Goal: Task Accomplishment & Management: Use online tool/utility

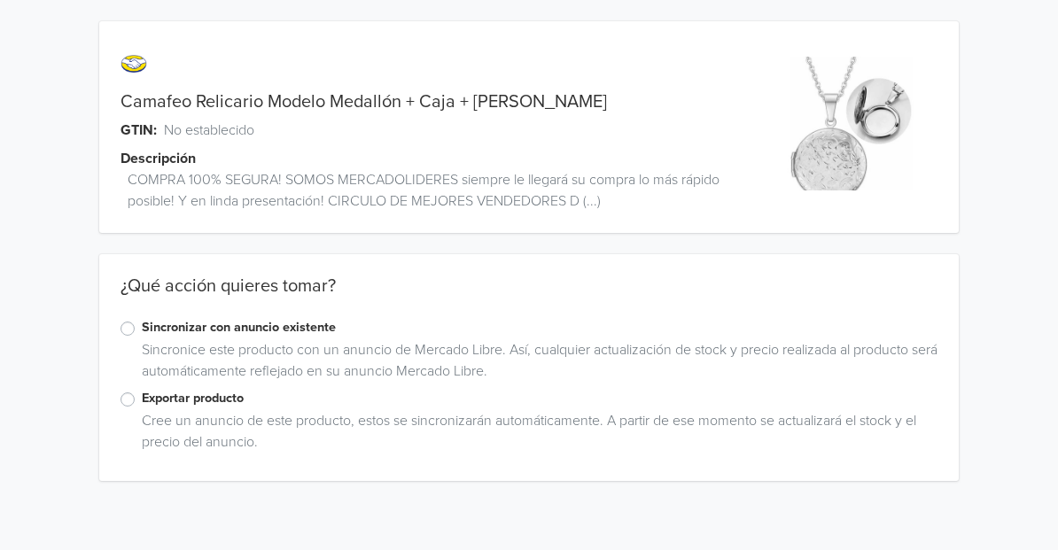
click at [142, 398] on label "Exportar producto" at bounding box center [540, 398] width 796 height 19
click at [0, 0] on input "Exportar producto" at bounding box center [0, 0] width 0 height 0
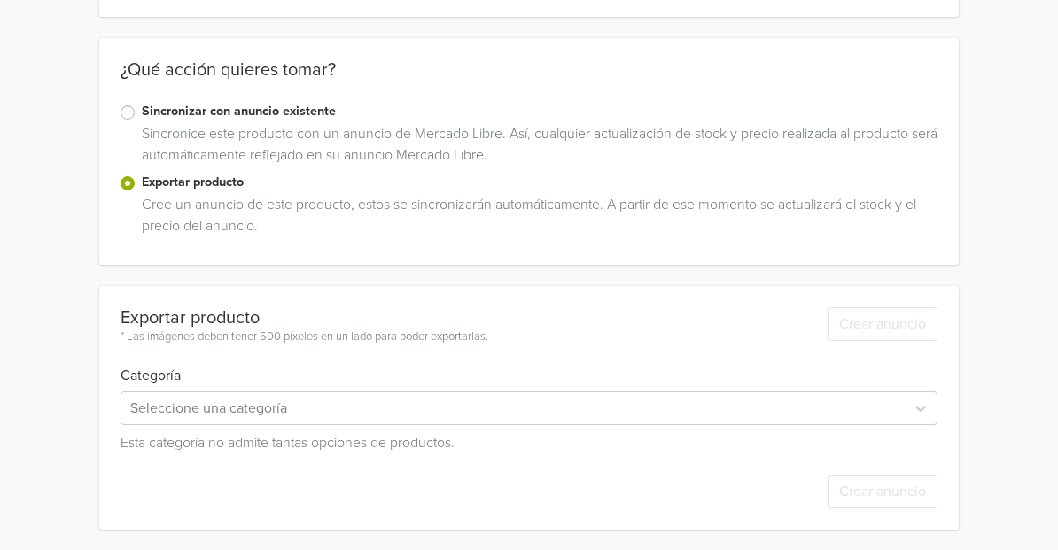
click at [433, 425] on div "Esta categoría no admite tantas opciones de productos." at bounding box center [529, 439] width 817 height 28
click at [415, 406] on div "Seleccione una categoría" at bounding box center [529, 409] width 817 height 34
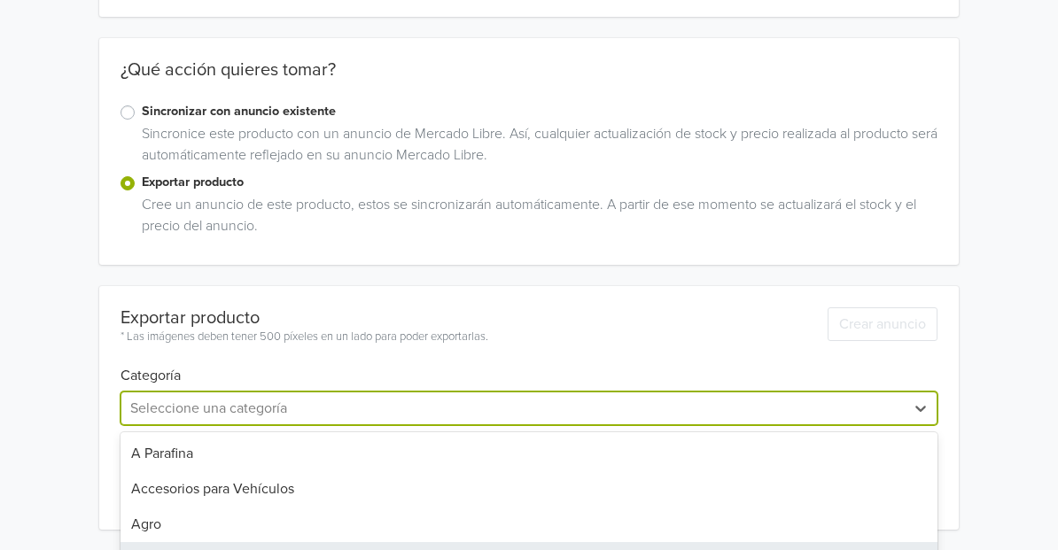
scroll to position [363, 0]
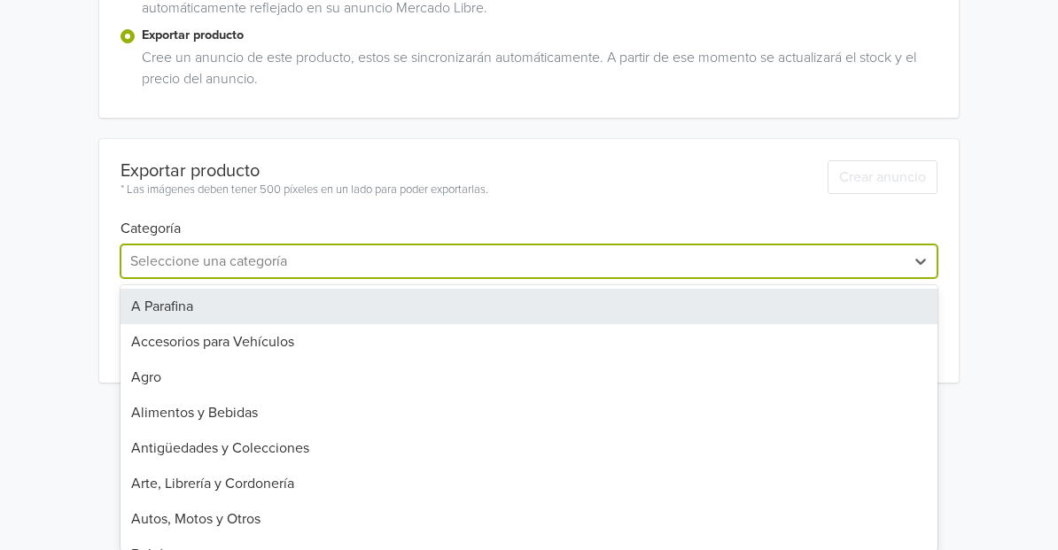
click at [320, 213] on div "Camafeo Relicario Modelo Medallón + Caja + Envío Gratis GTIN: No establecido De…" at bounding box center [529, 21] width 1032 height 768
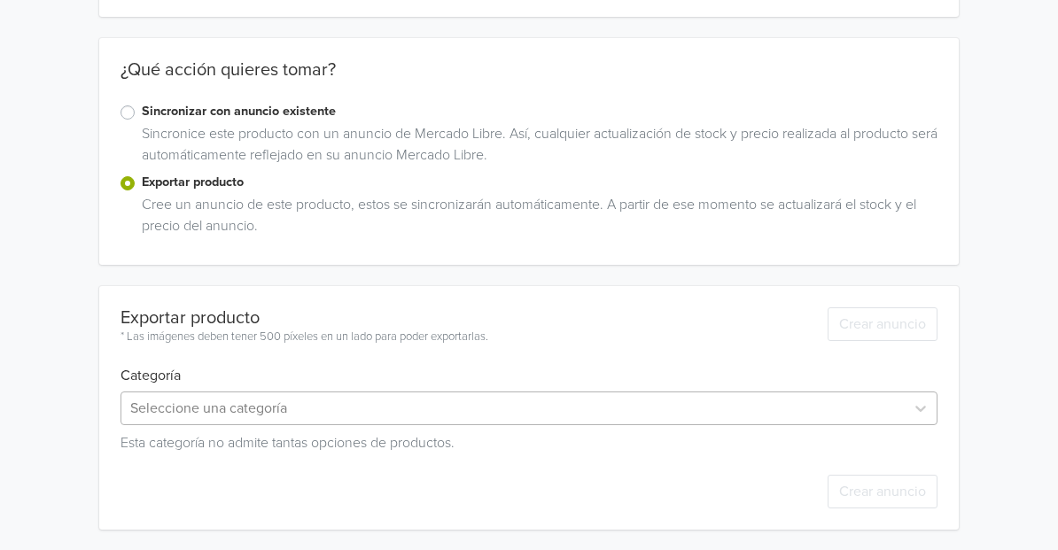
click at [234, 405] on div "Seleccione una categoría" at bounding box center [529, 409] width 817 height 34
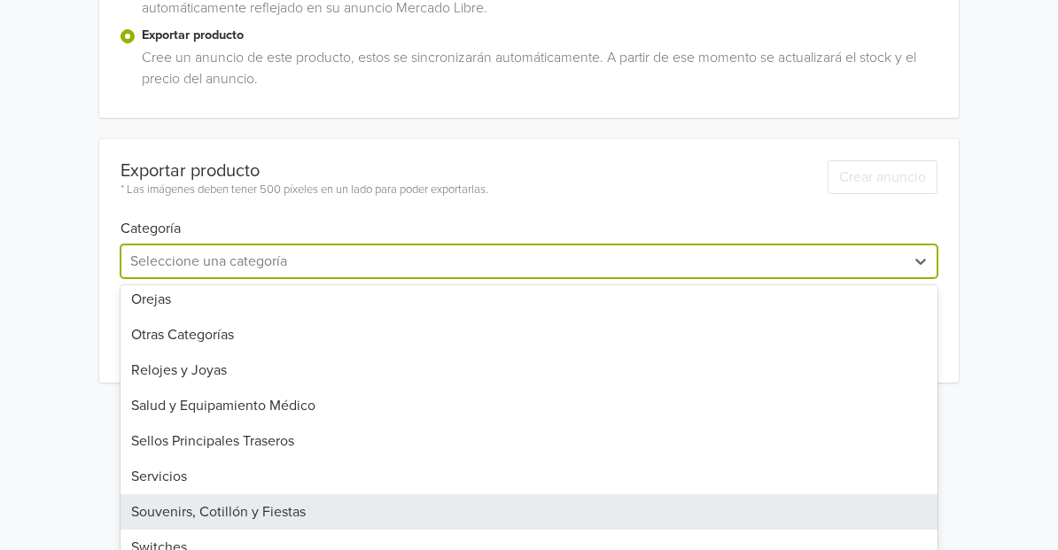
scroll to position [1337, 0]
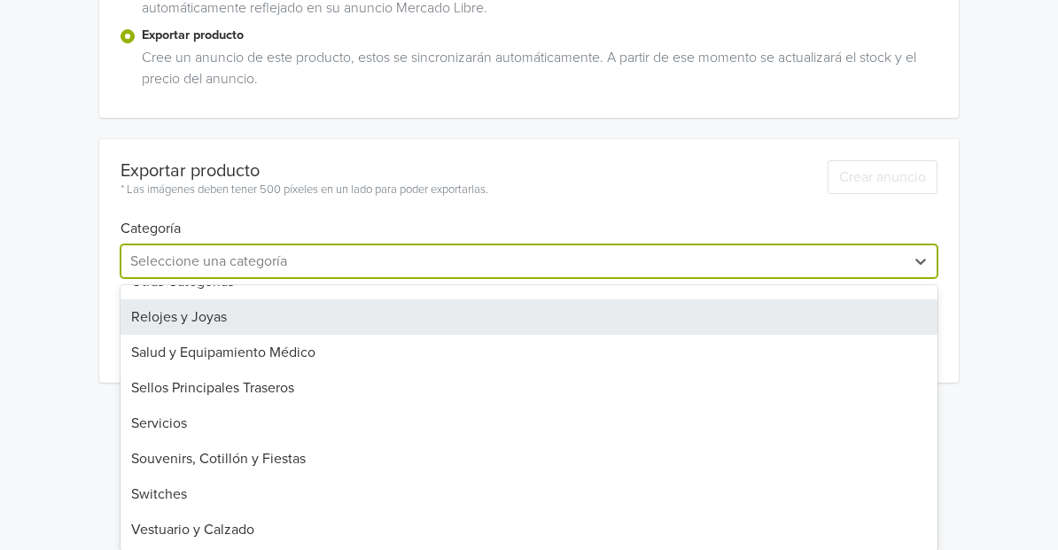
click at [173, 321] on div "Relojes y Joyas" at bounding box center [529, 317] width 817 height 35
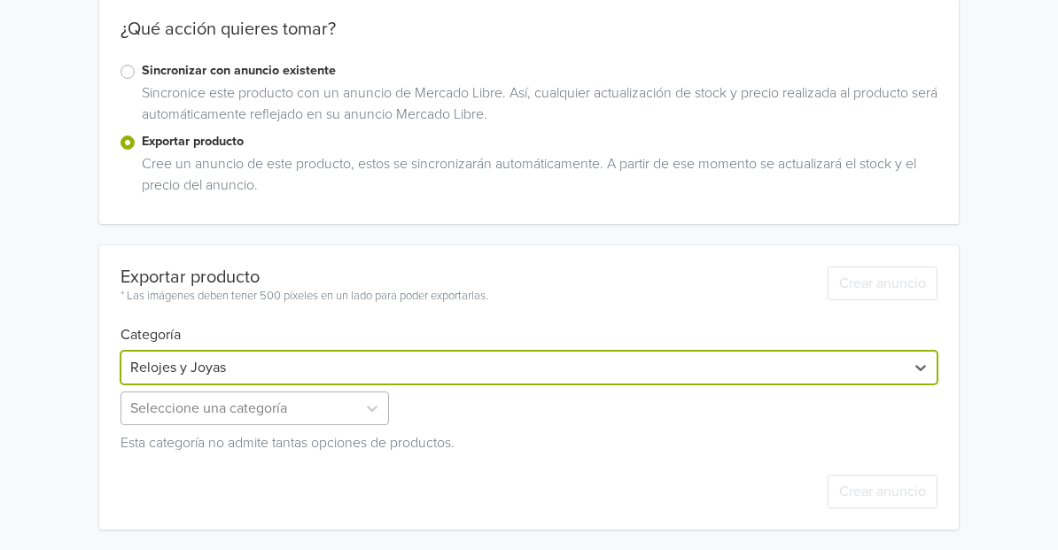
click at [184, 407] on div "Seleccione una categoría" at bounding box center [257, 409] width 272 height 34
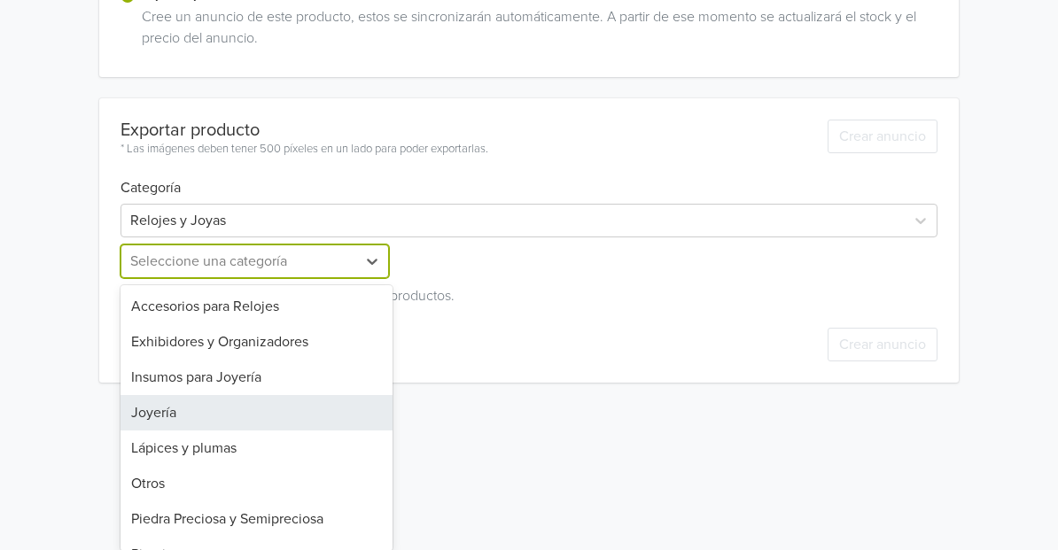
click at [174, 414] on div "Joyería" at bounding box center [257, 412] width 272 height 35
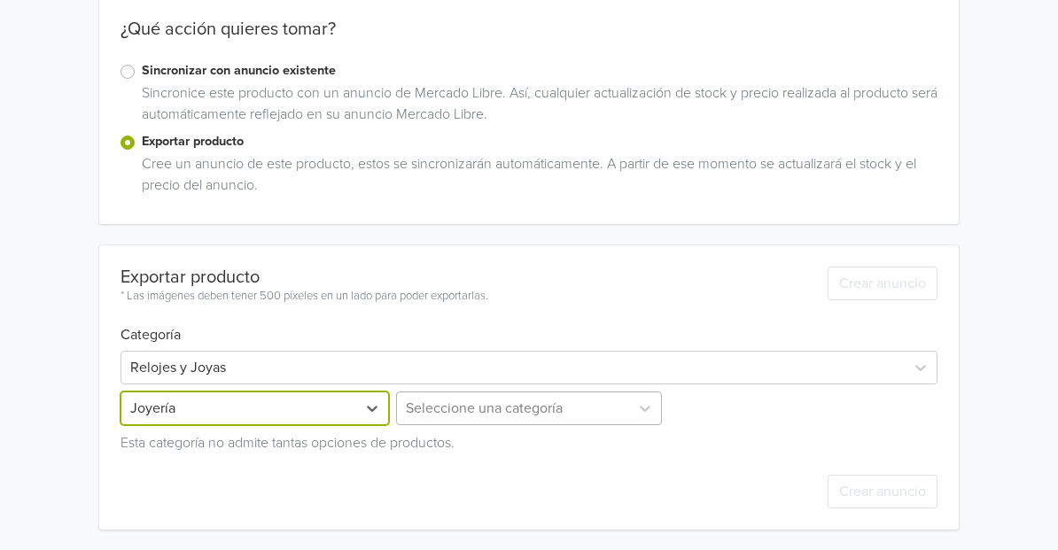
click at [446, 415] on div "Seleccione una categoría" at bounding box center [529, 409] width 272 height 34
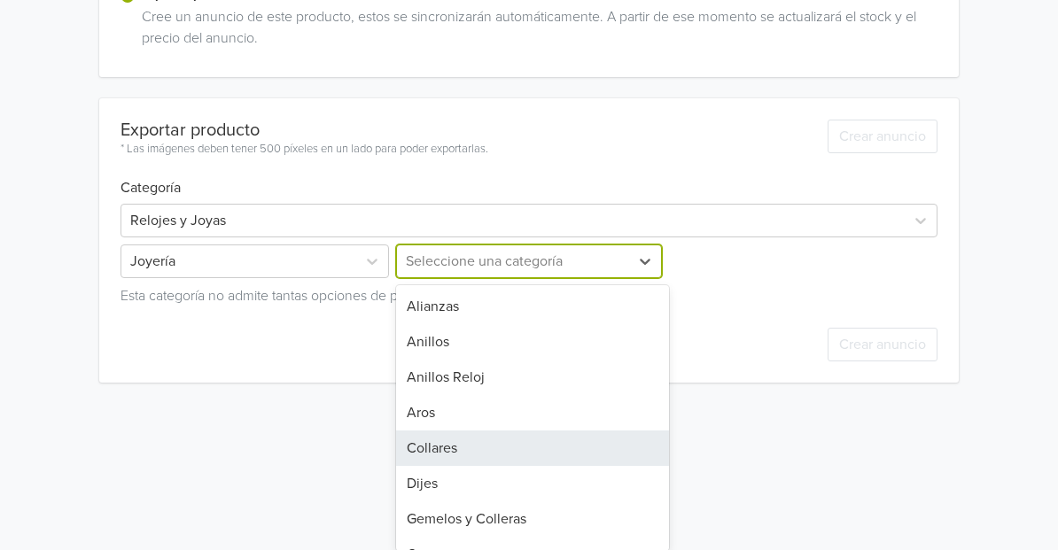
click at [436, 453] on div "Collares" at bounding box center [532, 448] width 272 height 35
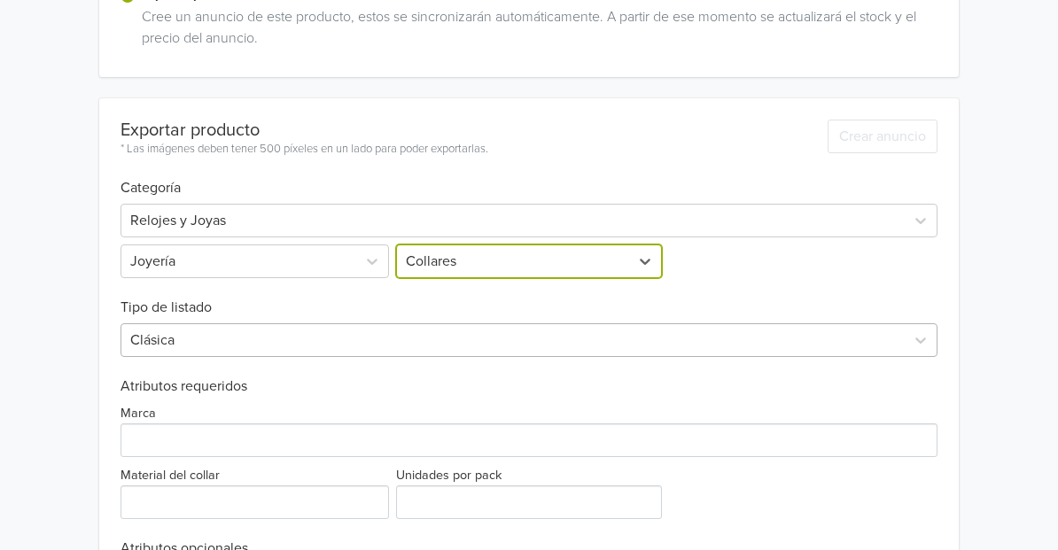
click at [384, 335] on div at bounding box center [513, 340] width 766 height 25
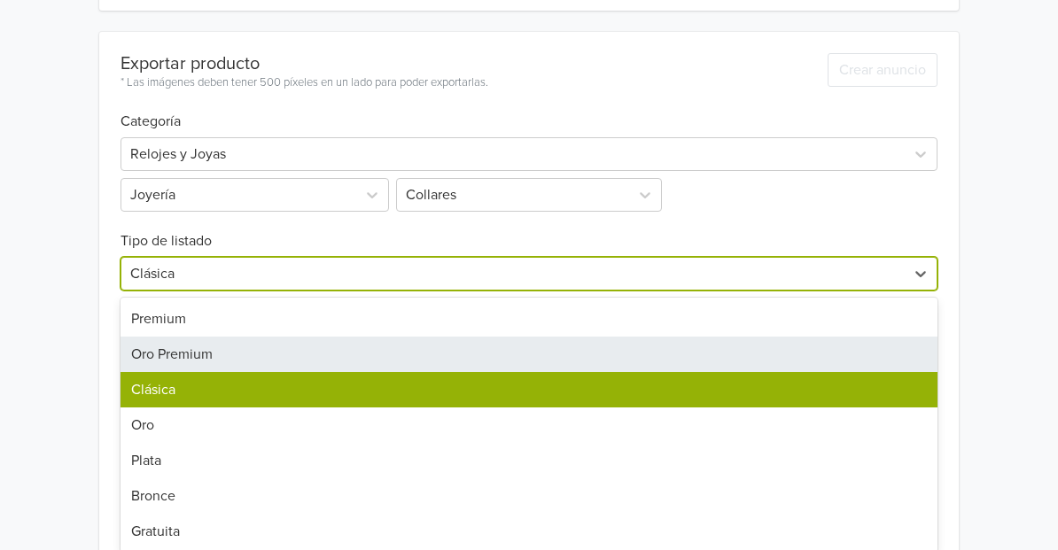
scroll to position [480, 0]
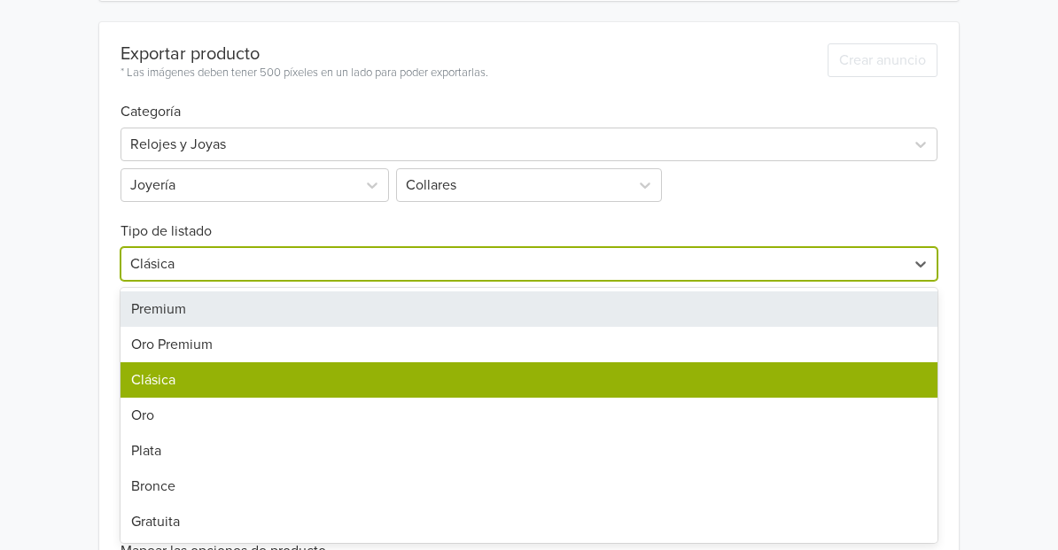
click at [230, 316] on div "Premium" at bounding box center [529, 309] width 817 height 35
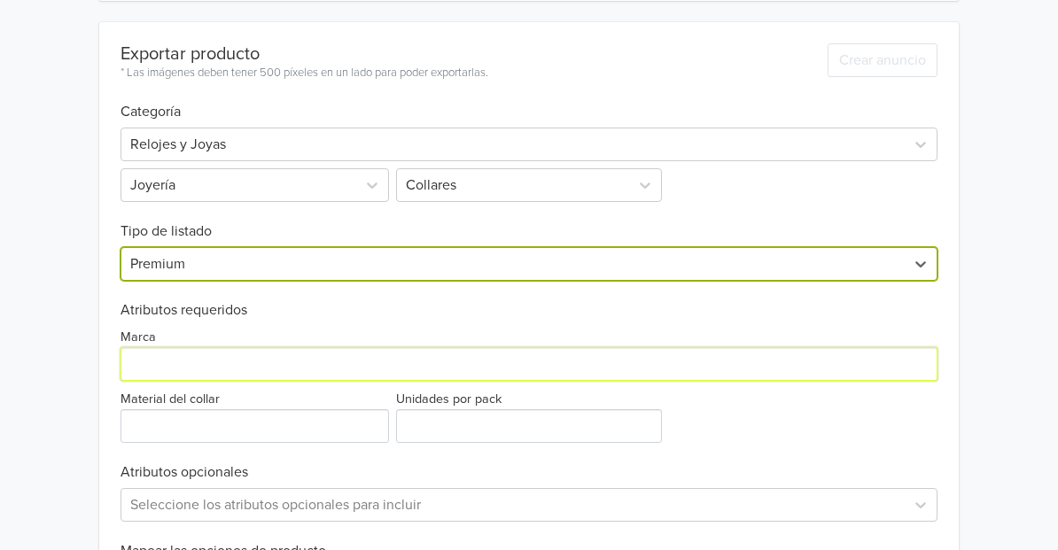
click at [185, 376] on input "Marca" at bounding box center [529, 364] width 817 height 34
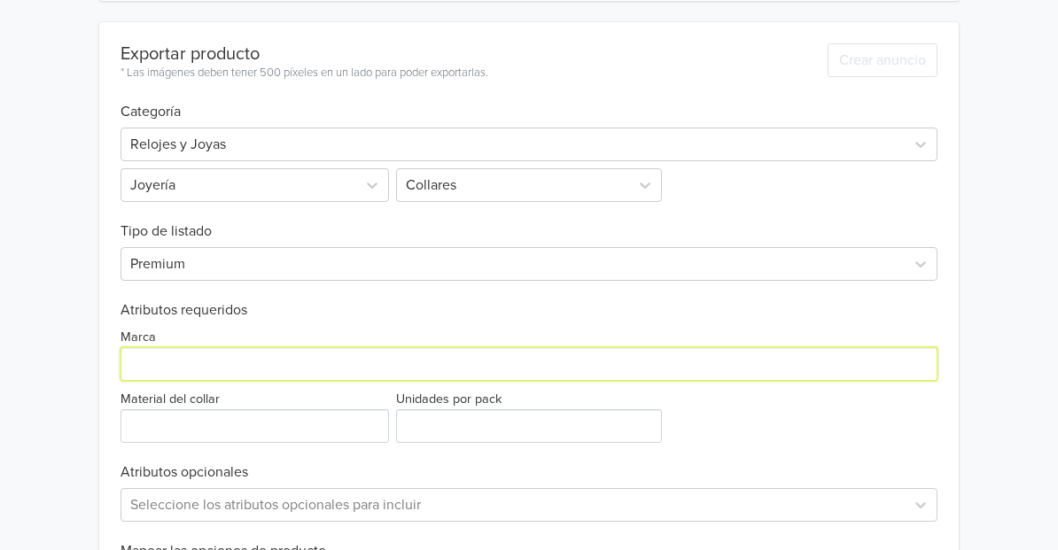
paste input "Heritage & Co."
type input "Heritage & Co."
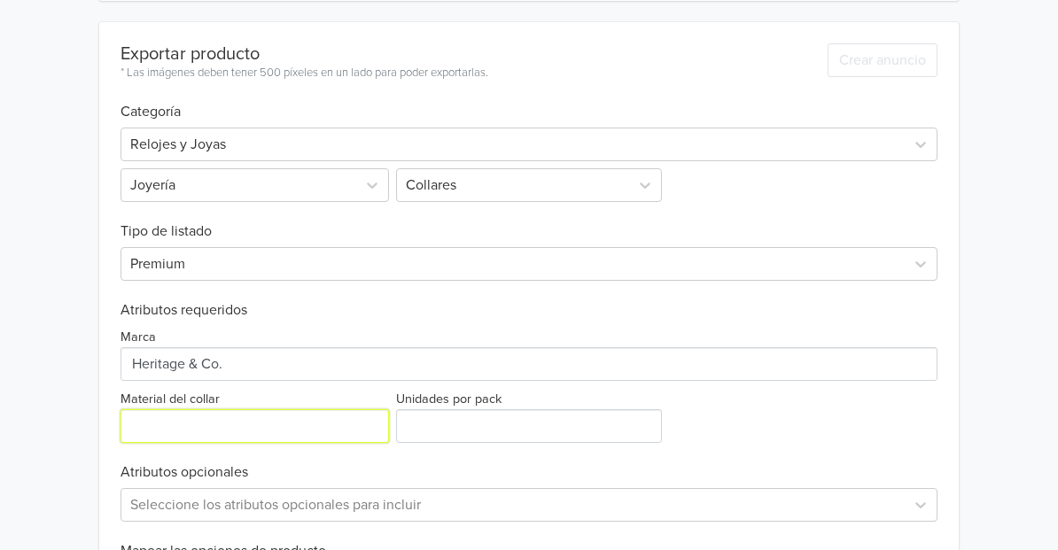
click at [184, 429] on input "Material del collar" at bounding box center [255, 426] width 269 height 34
type input "enchape de oro"
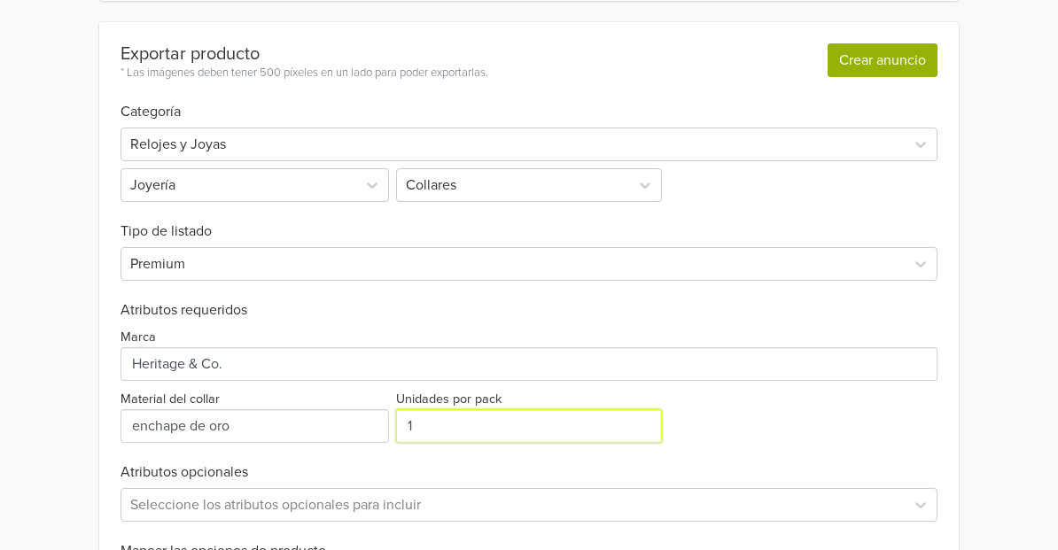
type input "1"
click at [841, 62] on button "Crear anuncio" at bounding box center [883, 60] width 110 height 34
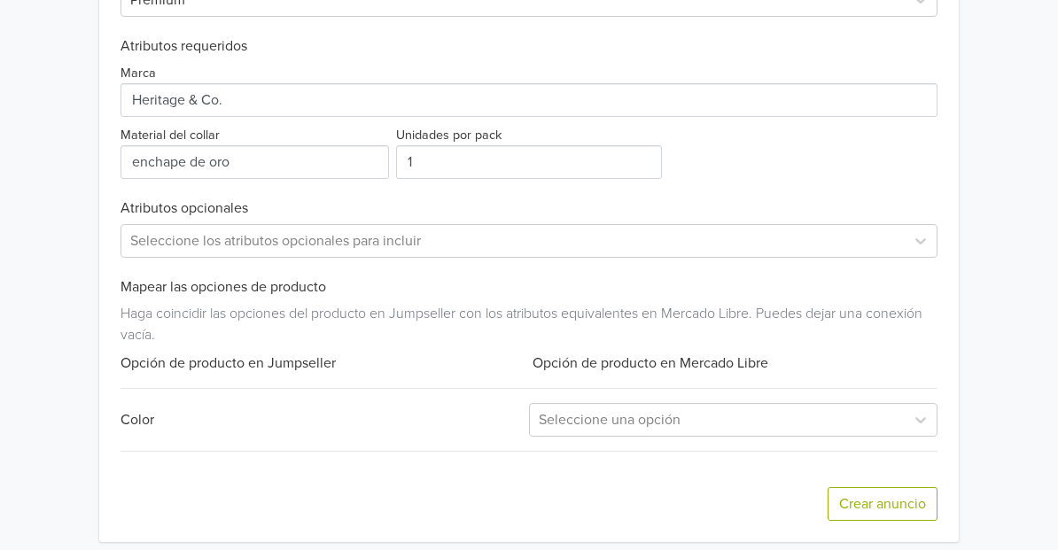
scroll to position [823, 0]
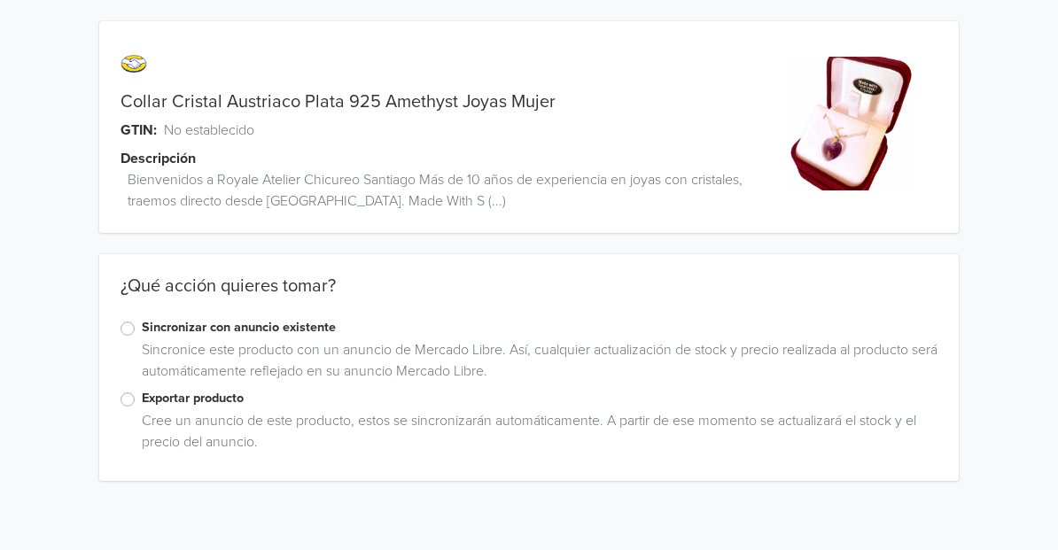
click at [142, 399] on label "Exportar producto" at bounding box center [540, 398] width 796 height 19
click at [0, 0] on input "Exportar producto" at bounding box center [0, 0] width 0 height 0
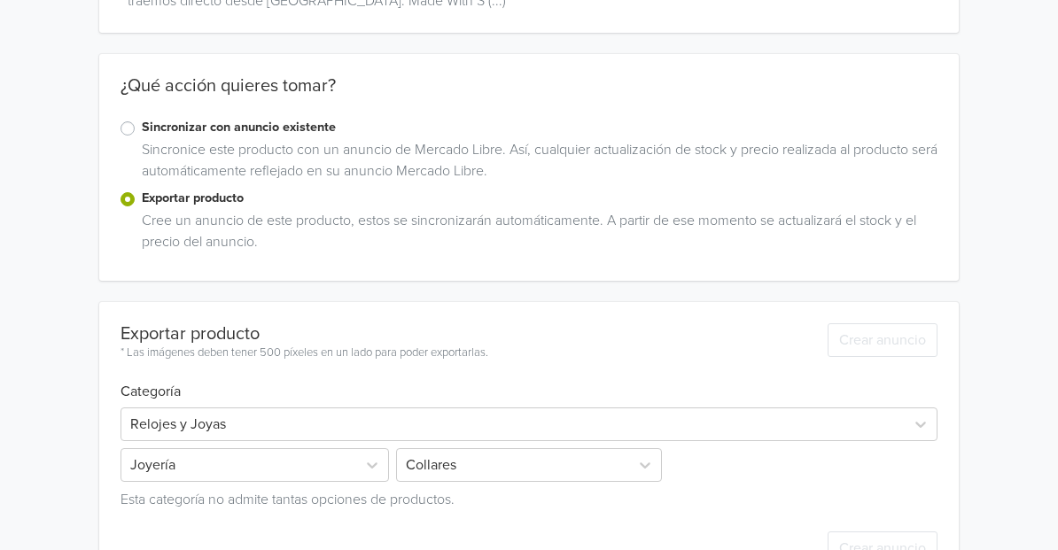
scroll to position [257, 0]
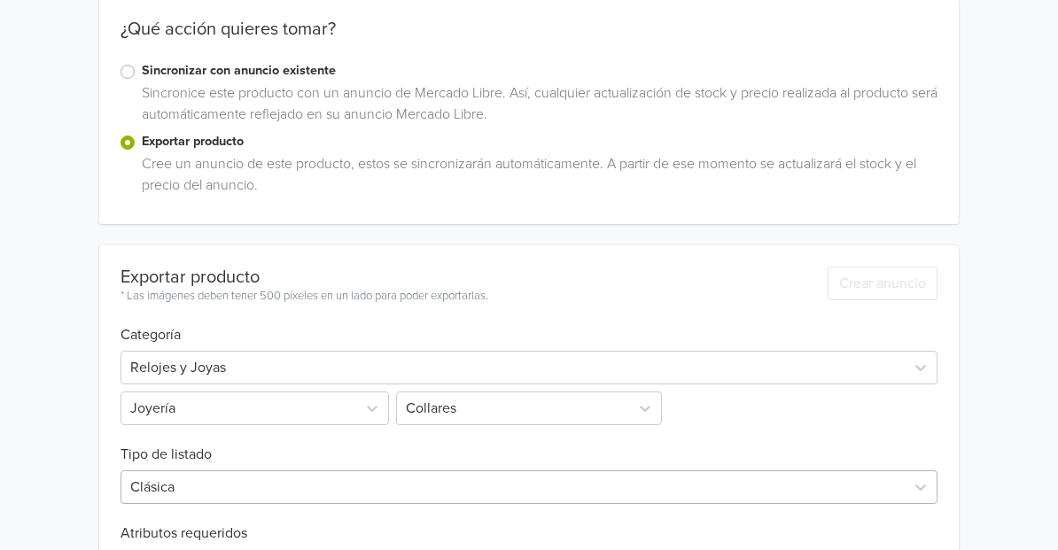
click at [246, 491] on div "Clásica" at bounding box center [529, 488] width 817 height 34
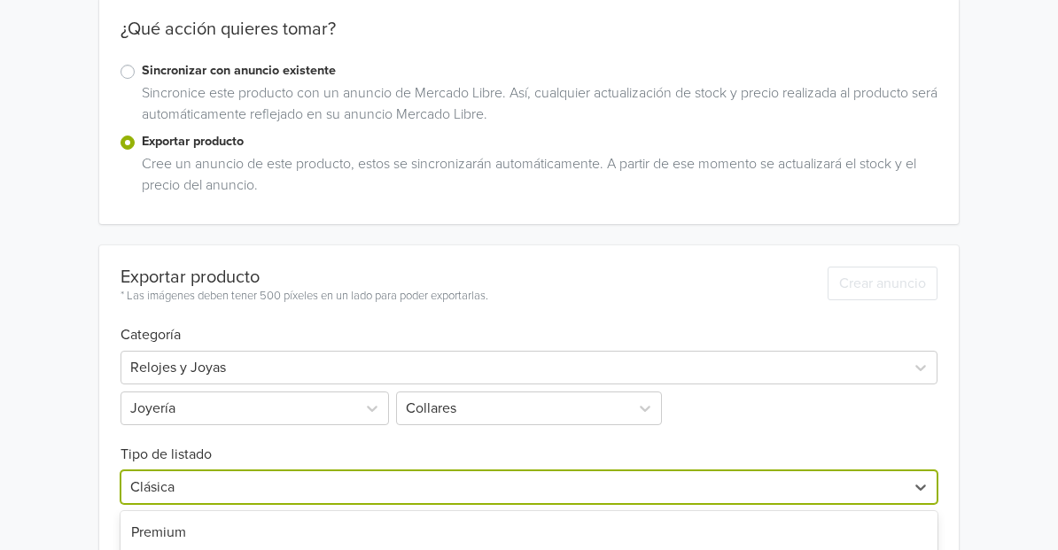
scroll to position [480, 0]
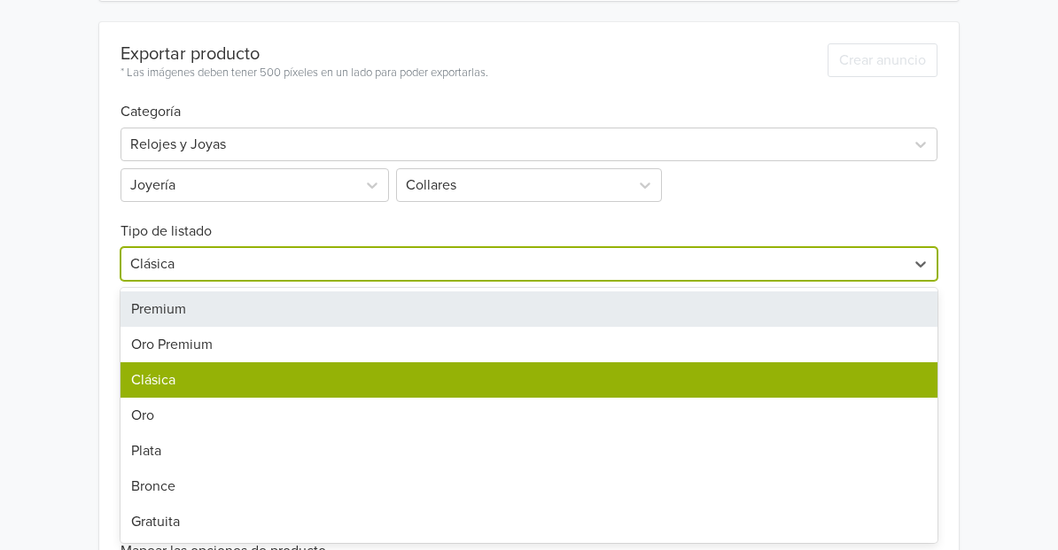
click at [200, 300] on div "Premium" at bounding box center [529, 309] width 817 height 35
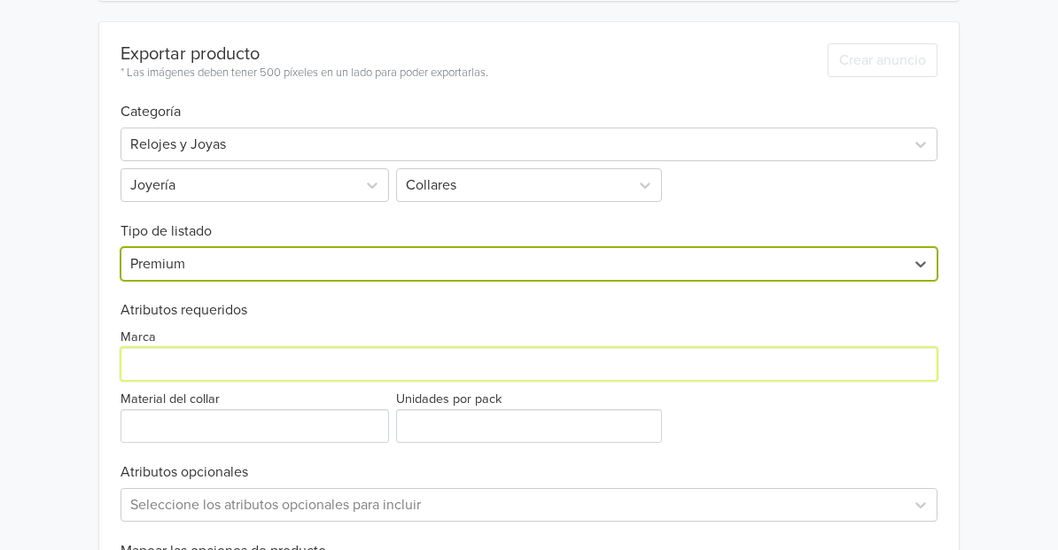
click at [198, 373] on input "Marca" at bounding box center [529, 364] width 817 height 34
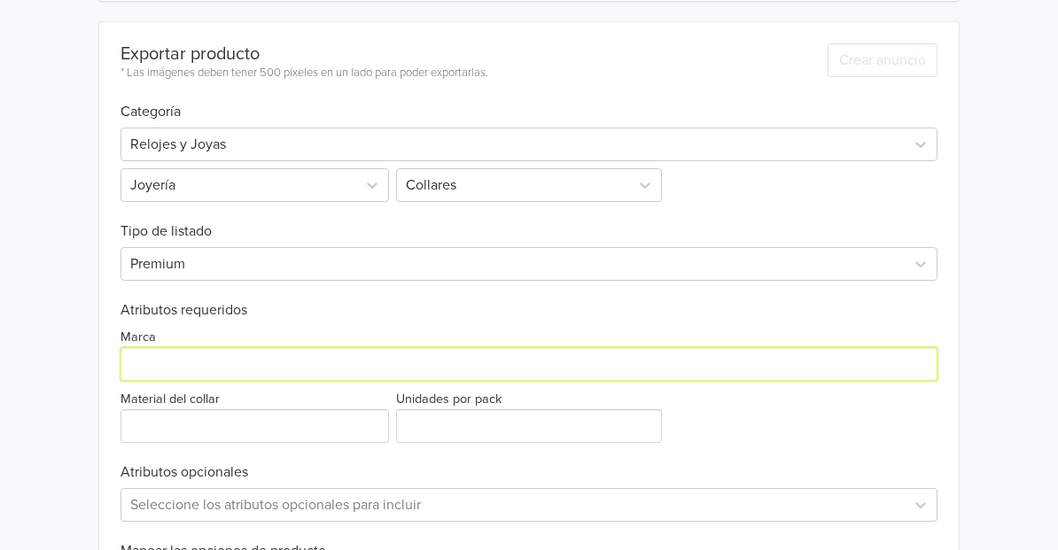
paste input "Heritage & Co."
type input "Heritage & Co."
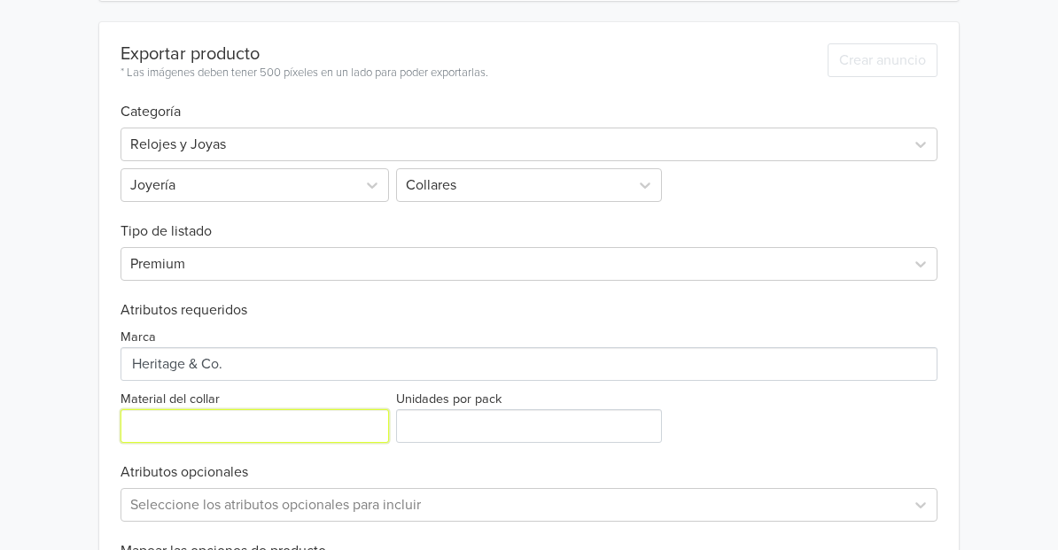
click at [200, 431] on input "Material del collar" at bounding box center [255, 426] width 269 height 34
type input "plata"
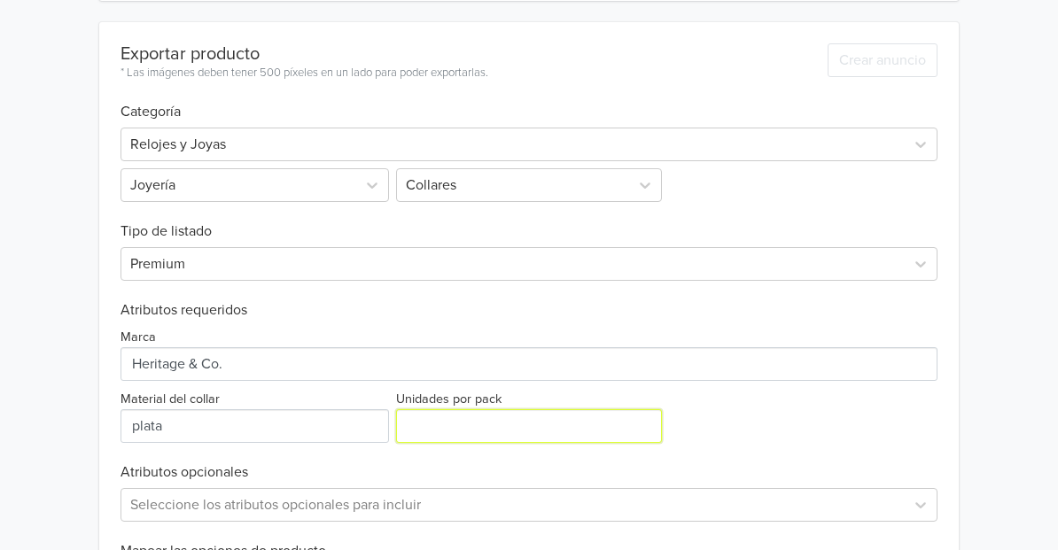
click at [417, 429] on input "Unidades por pack" at bounding box center [528, 426] width 265 height 34
type input "1"
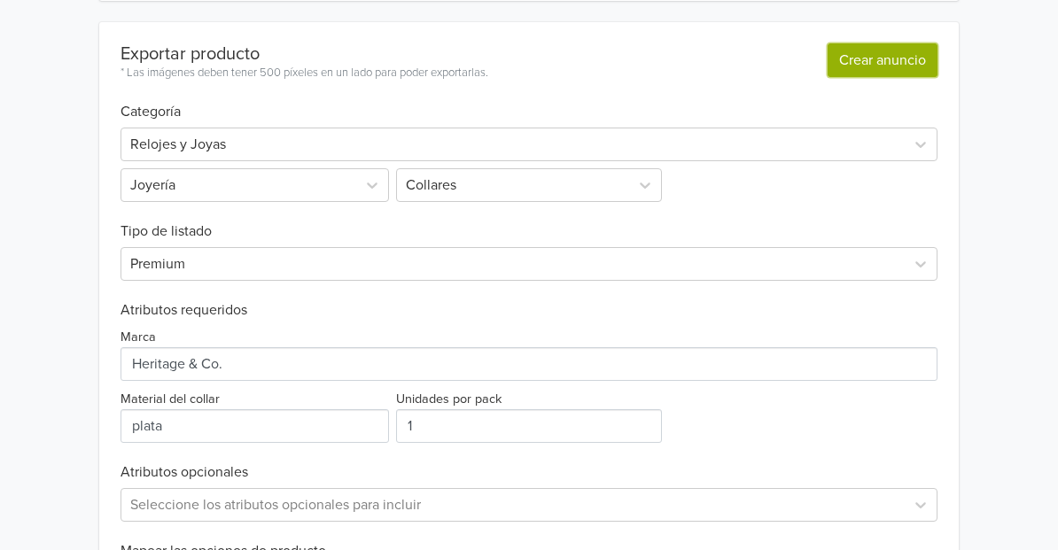
click at [856, 68] on button "Crear anuncio" at bounding box center [883, 60] width 110 height 34
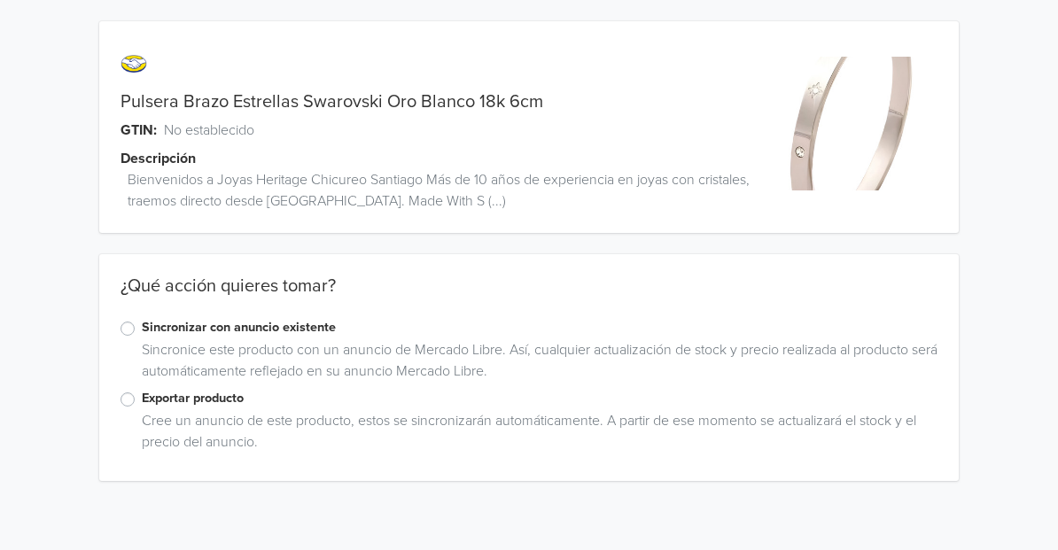
click at [142, 397] on label "Exportar producto" at bounding box center [540, 398] width 796 height 19
click at [0, 0] on input "Exportar producto" at bounding box center [0, 0] width 0 height 0
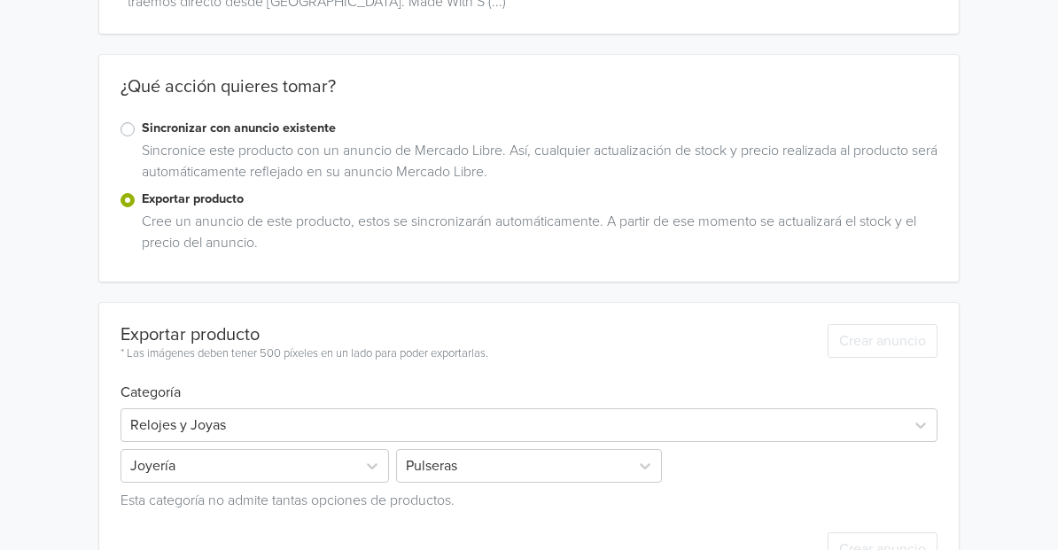
scroll to position [257, 0]
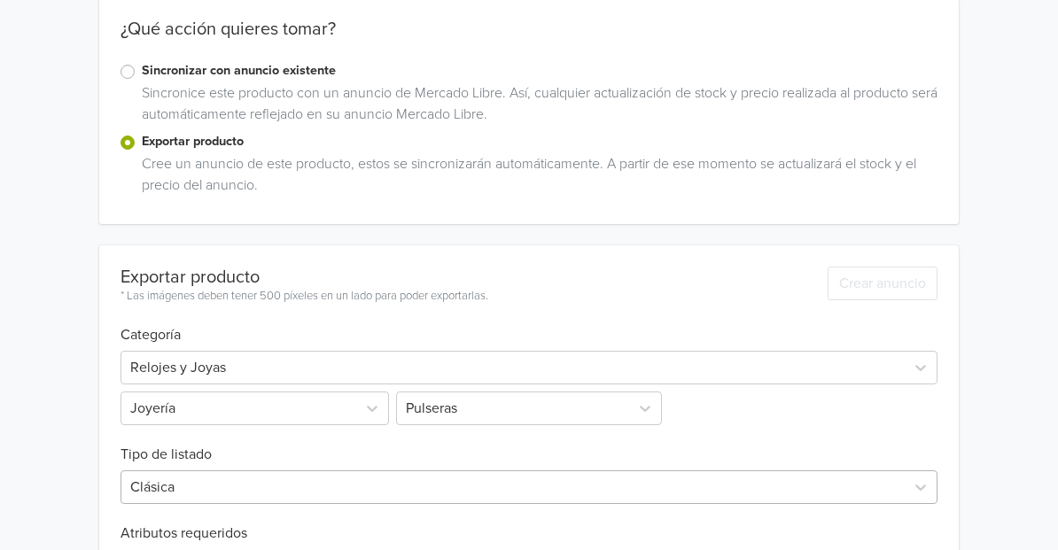
click at [347, 489] on div "Clásica" at bounding box center [529, 488] width 817 height 34
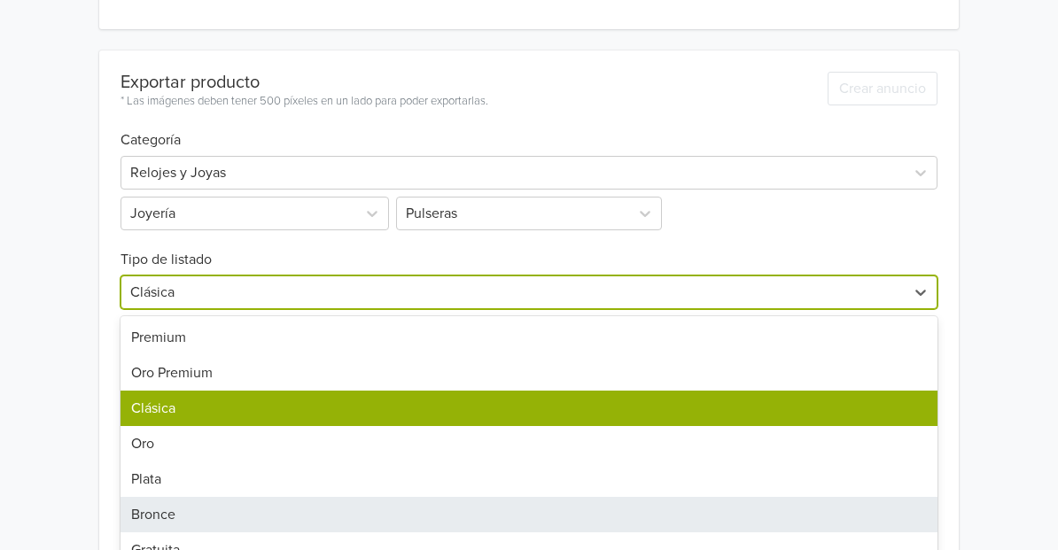
scroll to position [480, 0]
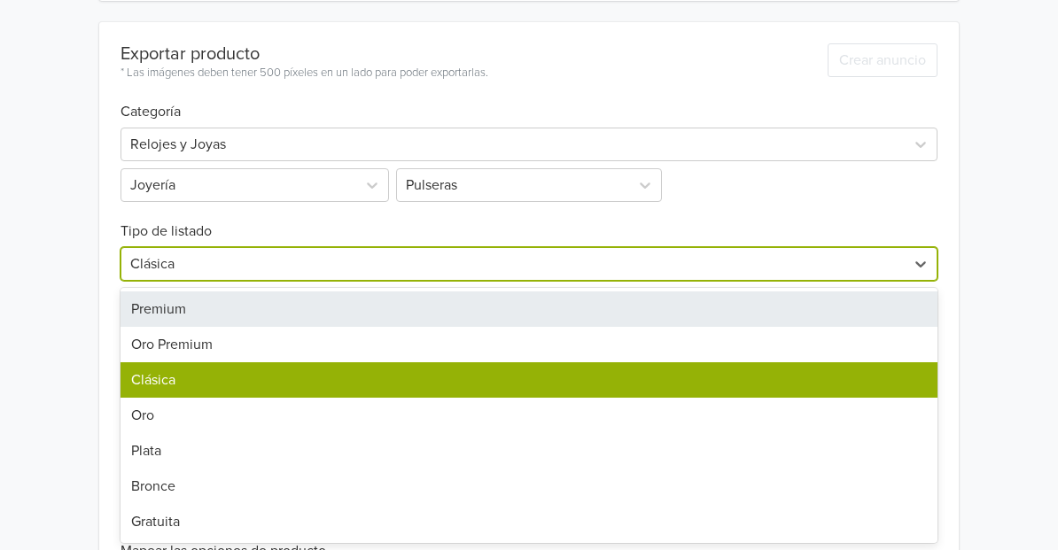
click at [246, 306] on div "Premium" at bounding box center [529, 309] width 817 height 35
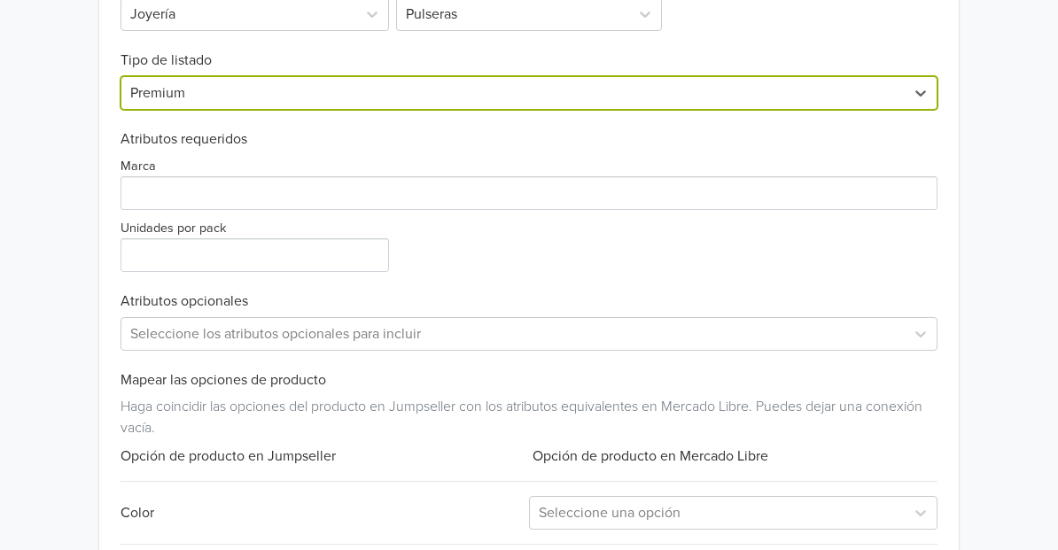
scroll to position [656, 0]
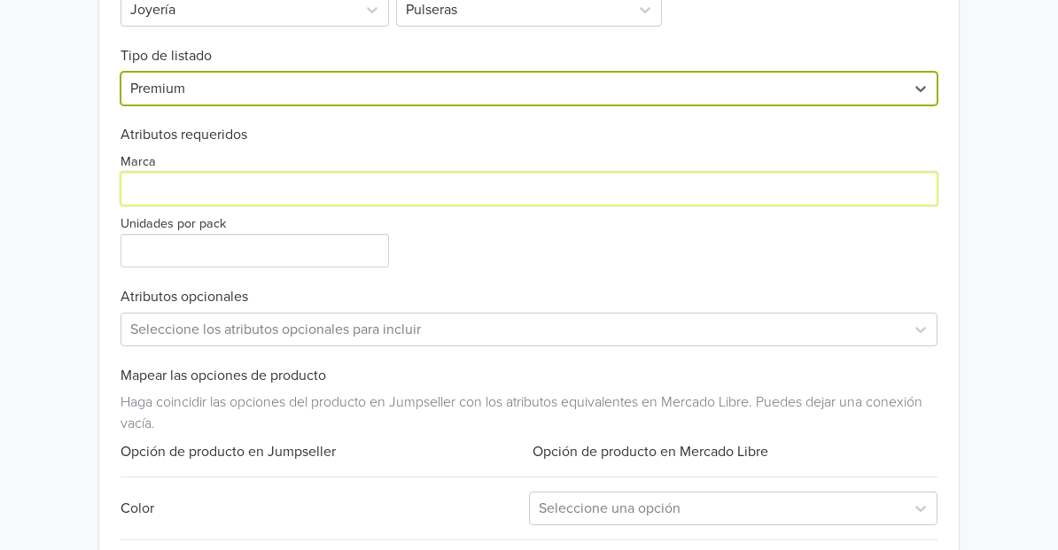
click at [193, 184] on input "Marca" at bounding box center [529, 189] width 817 height 34
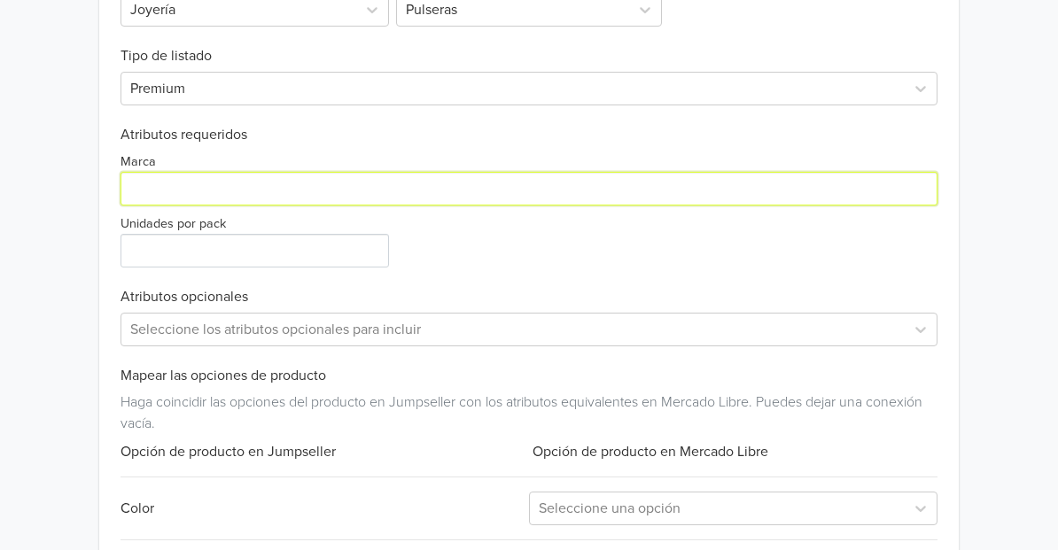
paste input "Heritage & Co."
type input "Heritage & Co."
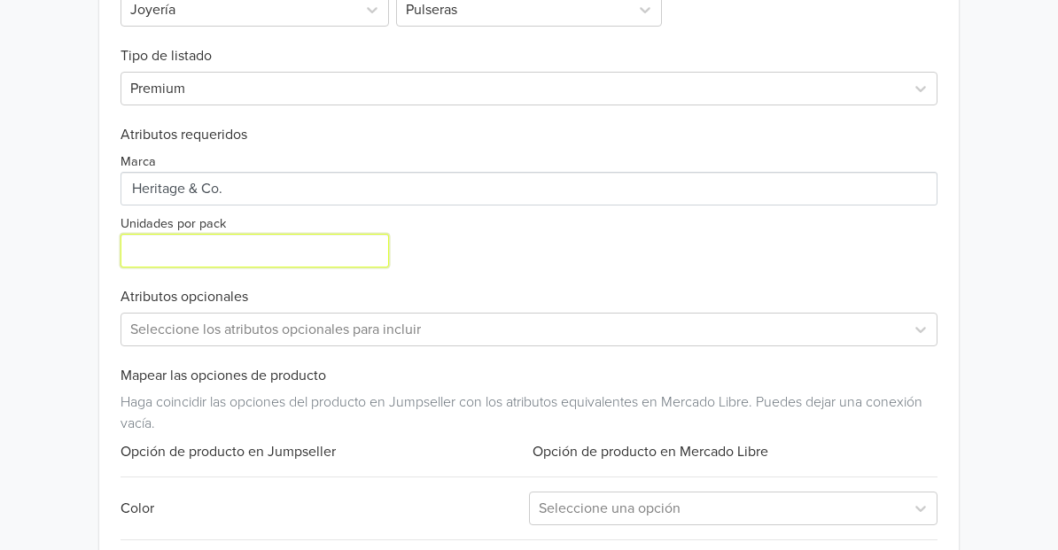
click at [176, 252] on input "Unidades por pack" at bounding box center [255, 251] width 269 height 34
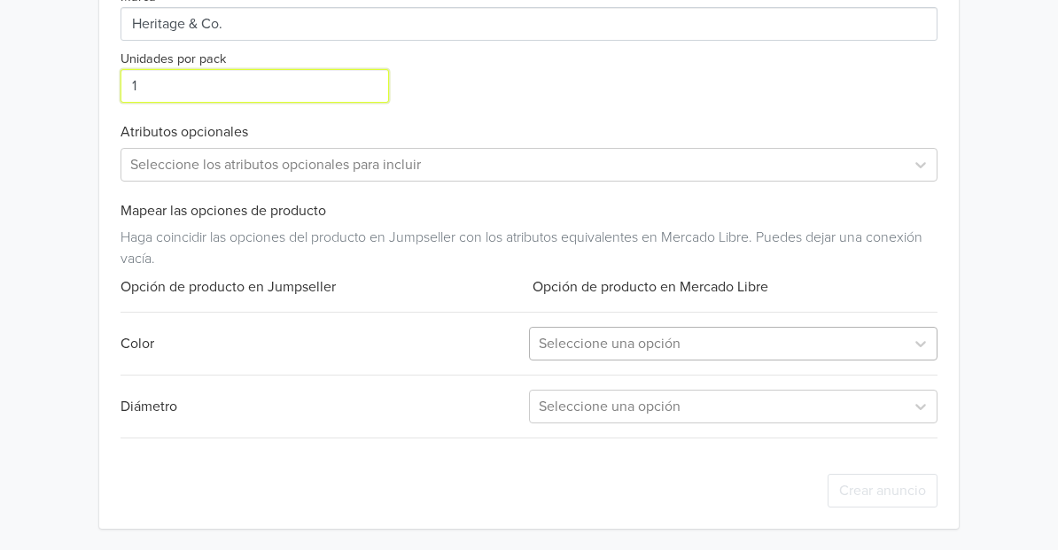
type input "1"
click at [611, 347] on div at bounding box center [717, 343] width 357 height 25
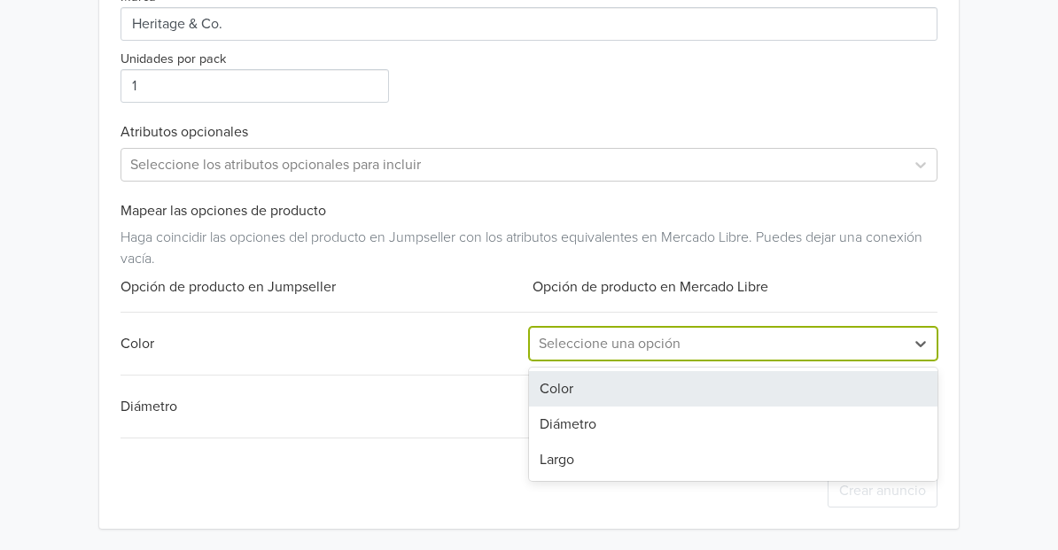
click at [591, 378] on div "Color" at bounding box center [733, 388] width 409 height 35
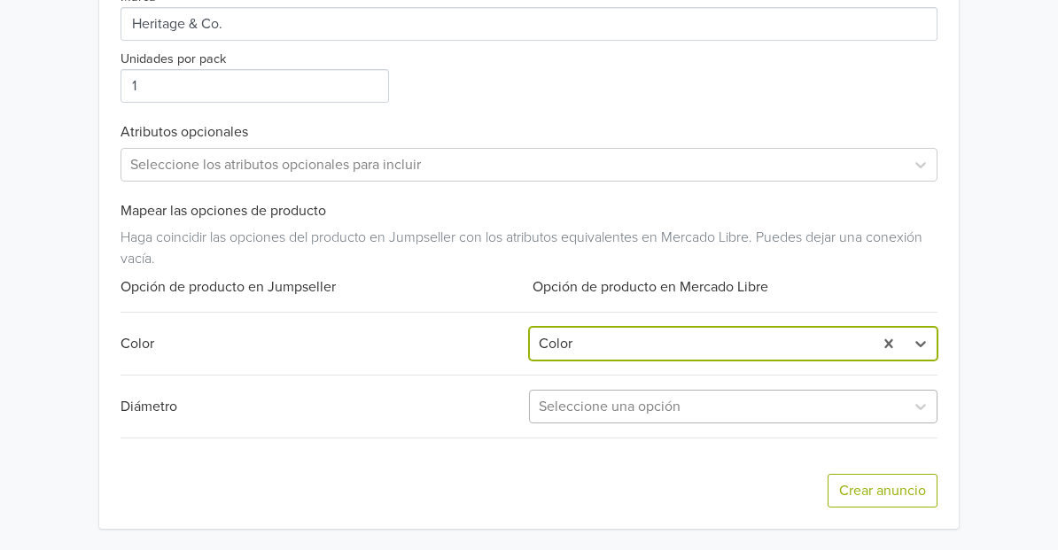
click at [590, 409] on div at bounding box center [717, 406] width 357 height 25
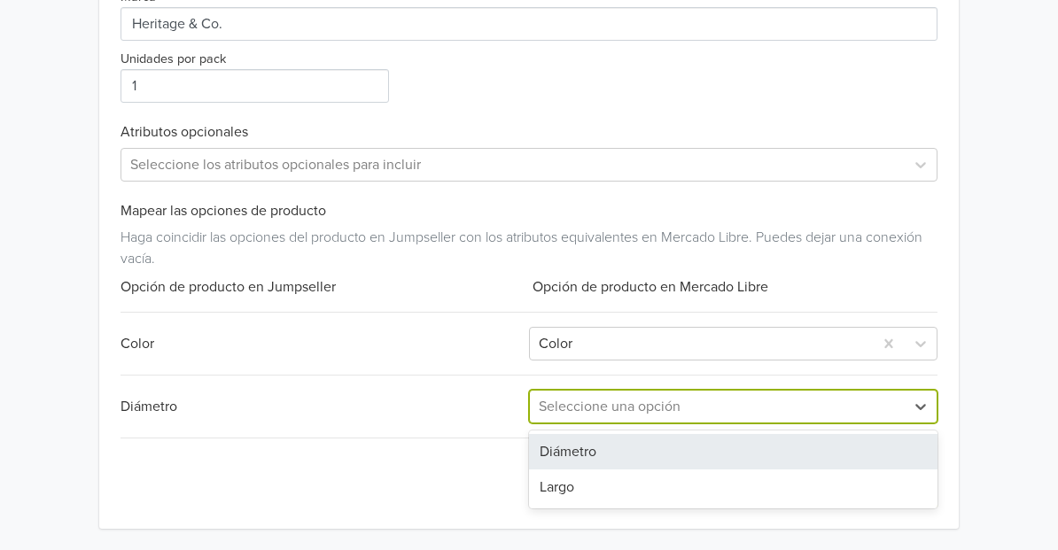
click at [582, 444] on div "Diámetro" at bounding box center [733, 451] width 409 height 35
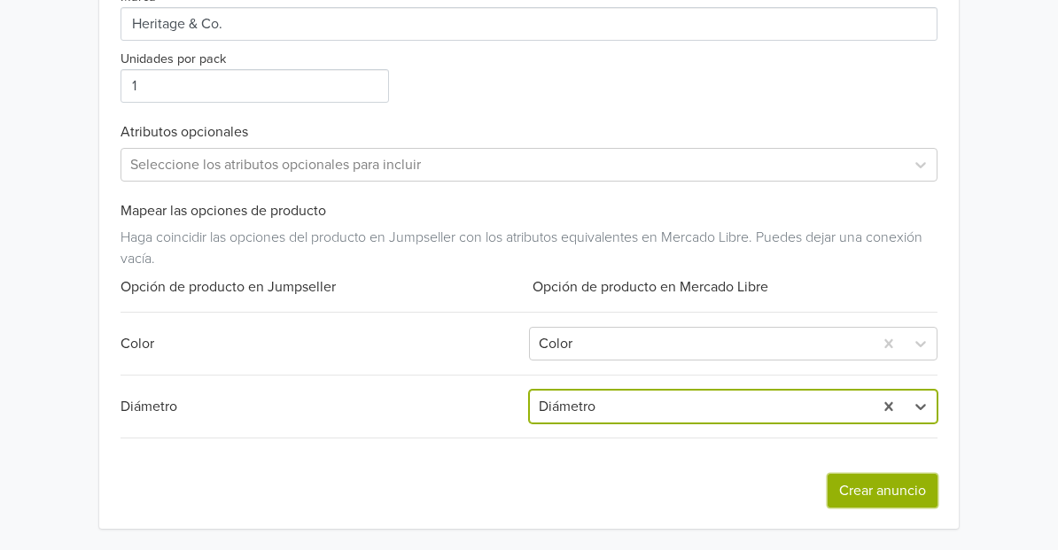
click at [853, 483] on button "Crear anuncio" at bounding box center [883, 491] width 110 height 34
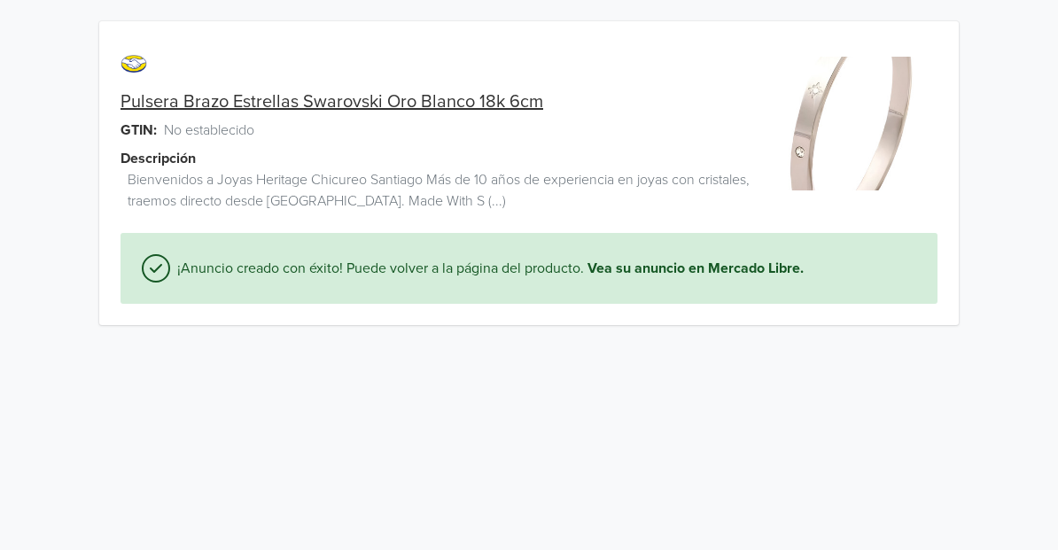
scroll to position [0, 0]
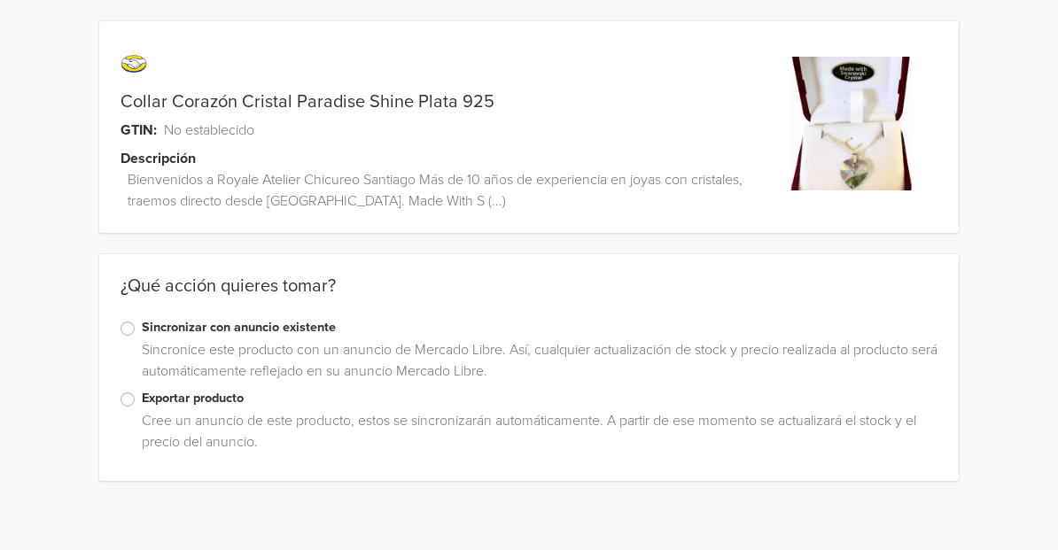
click at [142, 395] on label "Exportar producto" at bounding box center [540, 398] width 796 height 19
click at [0, 0] on input "Exportar producto" at bounding box center [0, 0] width 0 height 0
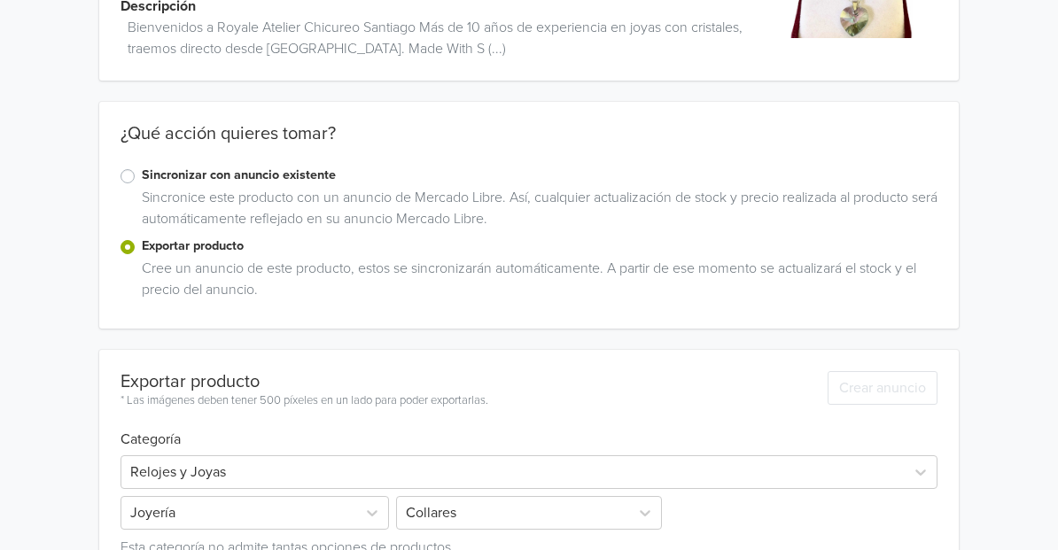
scroll to position [257, 0]
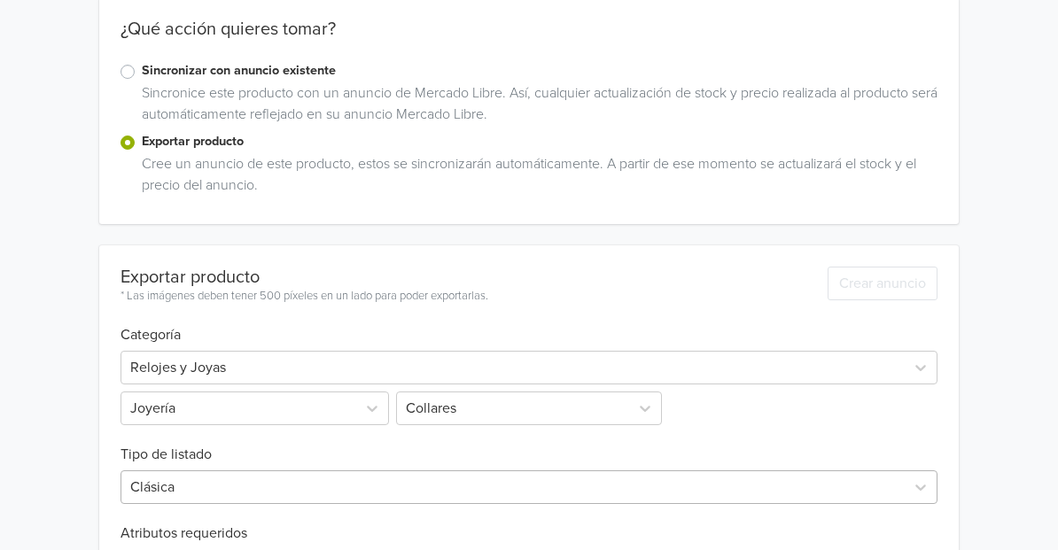
click at [273, 498] on div "Clásica" at bounding box center [529, 488] width 817 height 34
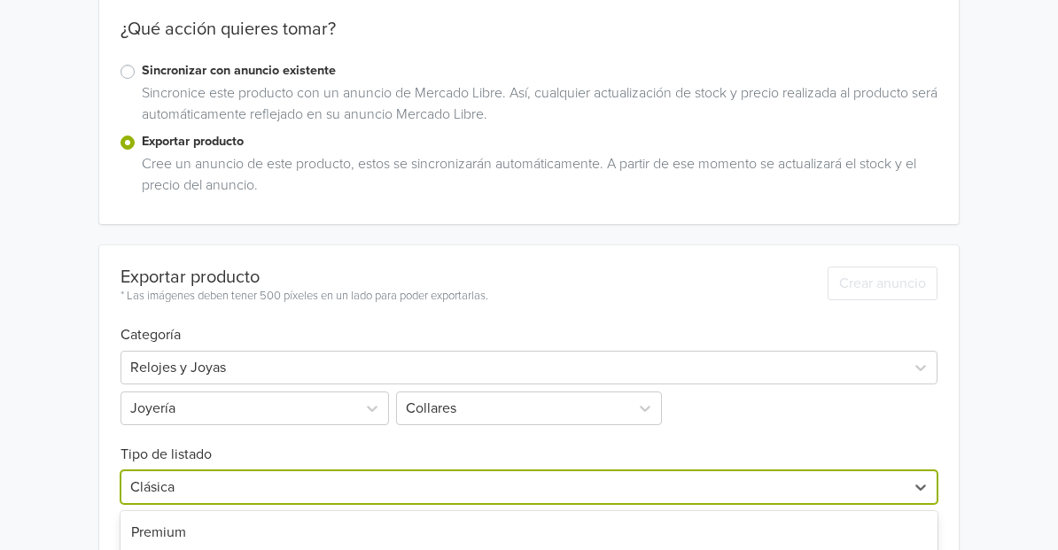
scroll to position [480, 0]
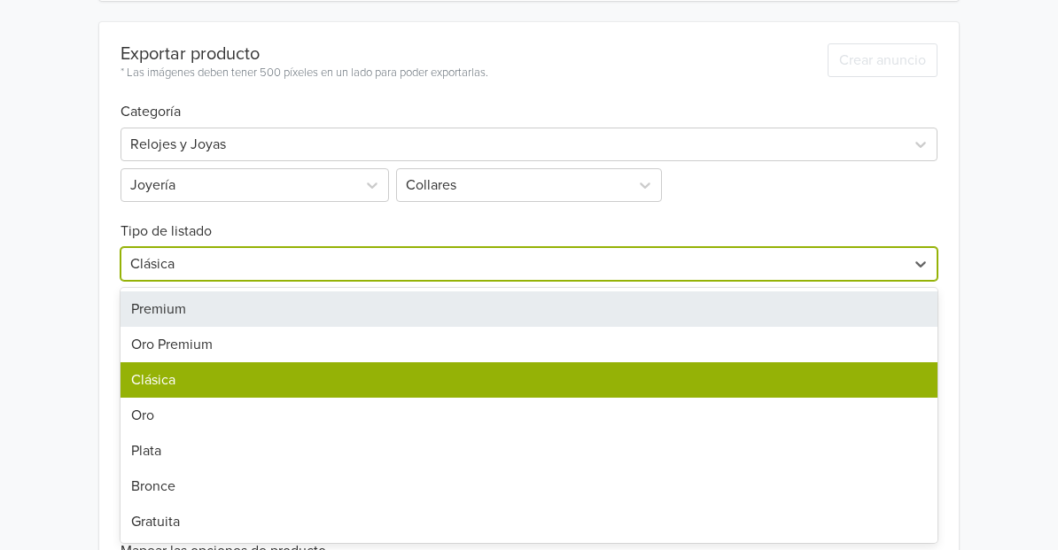
click at [187, 316] on div "Premium" at bounding box center [529, 309] width 817 height 35
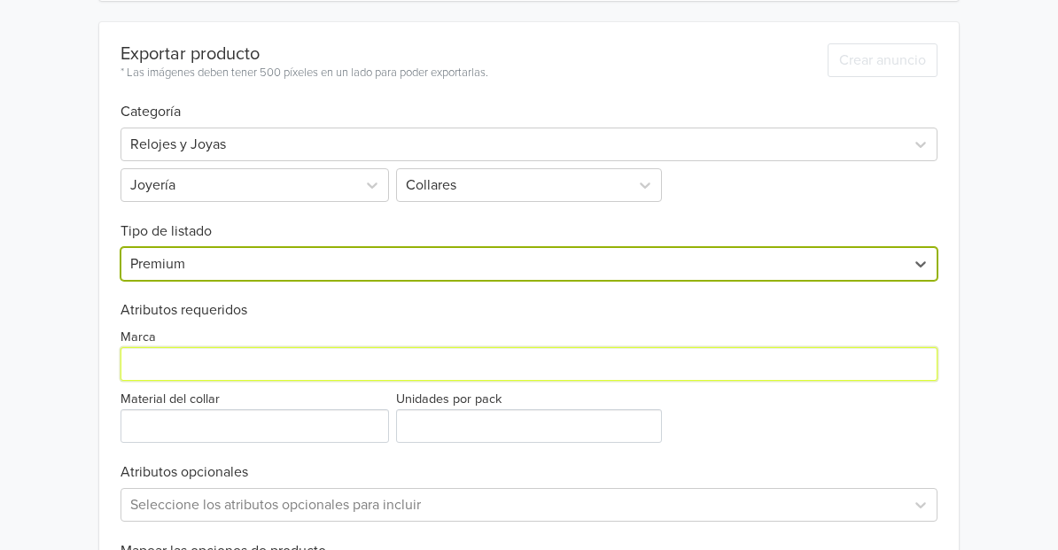
click at [199, 364] on input "Marca" at bounding box center [529, 364] width 817 height 34
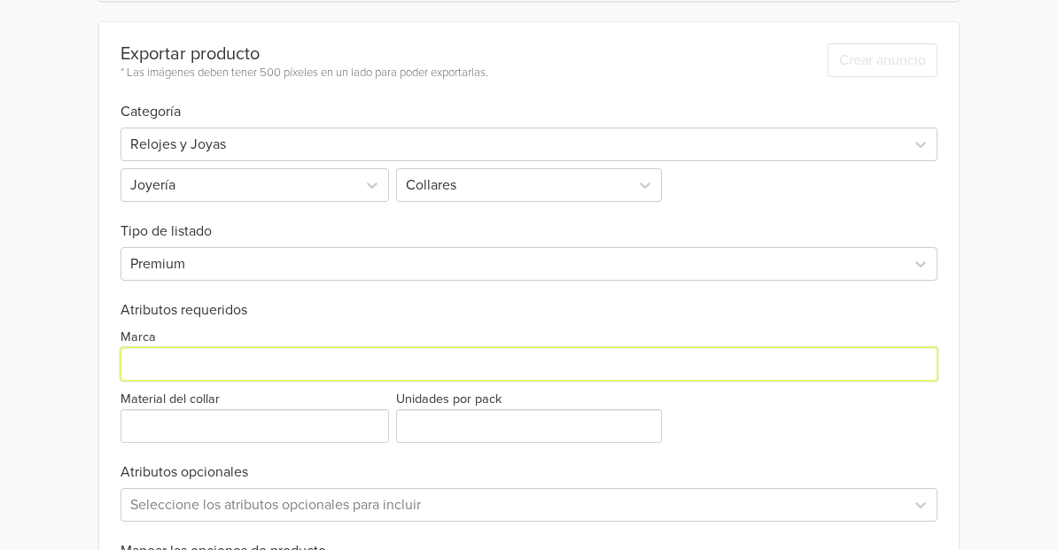
paste input "Heritage & Co."
type input "Heritage & Co."
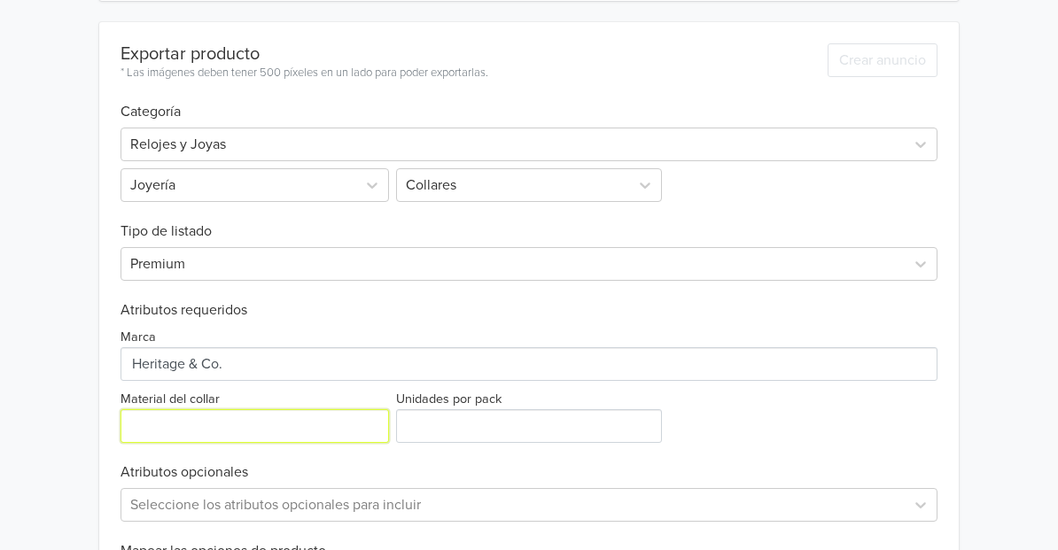
click at [193, 422] on input "Material del collar" at bounding box center [255, 426] width 269 height 34
type input "plata"
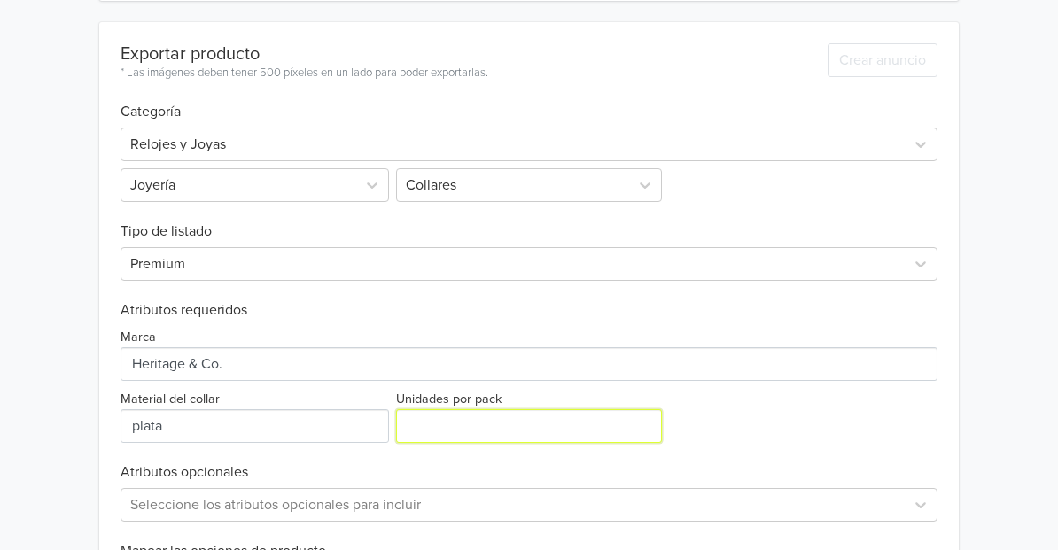
click at [417, 420] on input "Unidades por pack" at bounding box center [528, 426] width 265 height 34
type input "1"
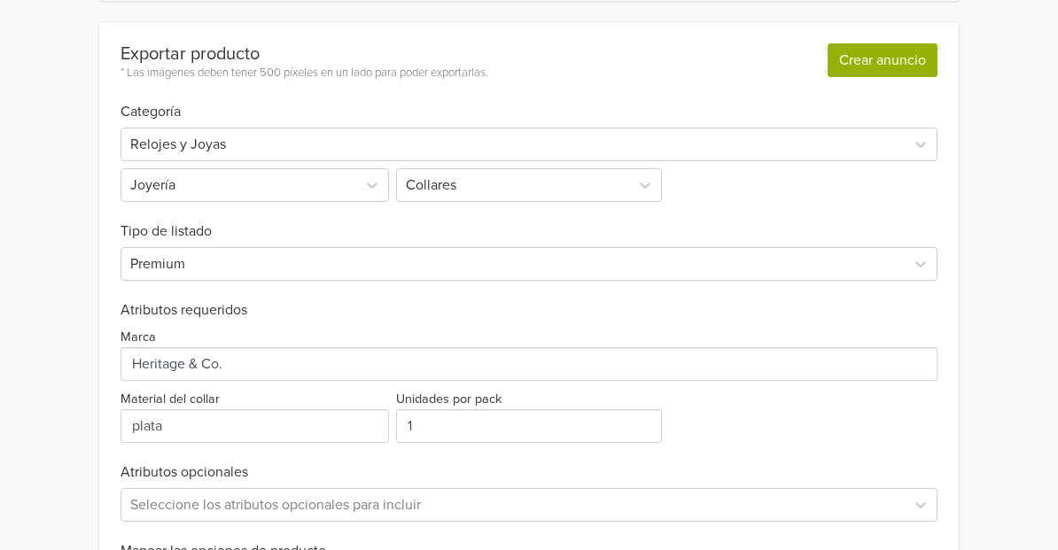
click at [853, 51] on button "Crear anuncio" at bounding box center [883, 60] width 110 height 34
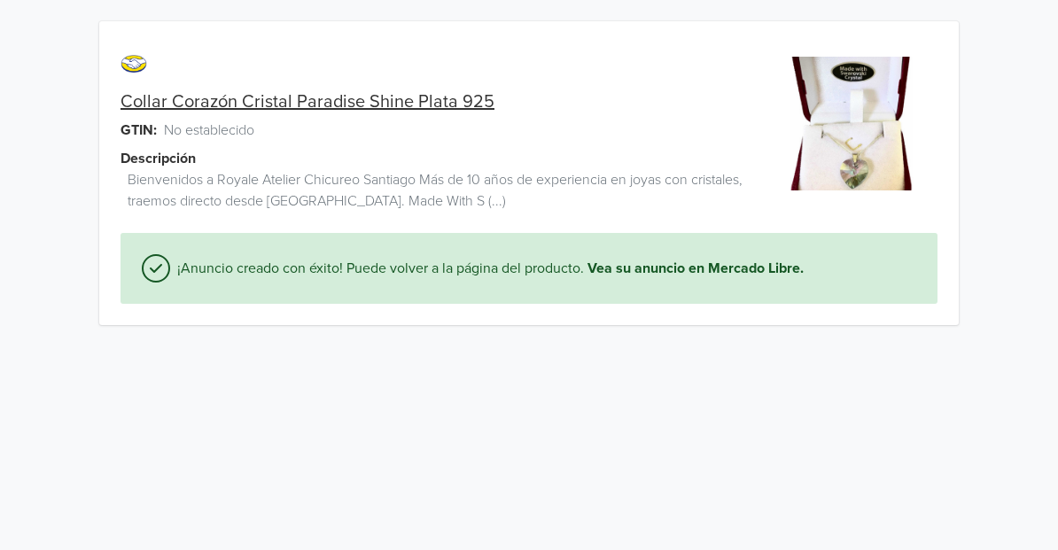
scroll to position [0, 0]
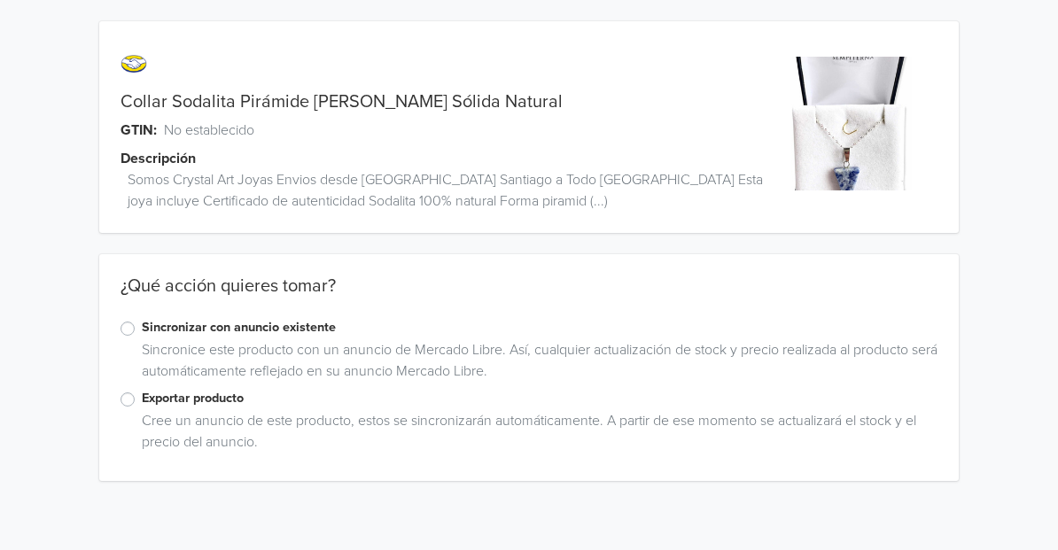
click at [142, 398] on label "Exportar producto" at bounding box center [540, 398] width 796 height 19
click at [0, 0] on input "Exportar producto" at bounding box center [0, 0] width 0 height 0
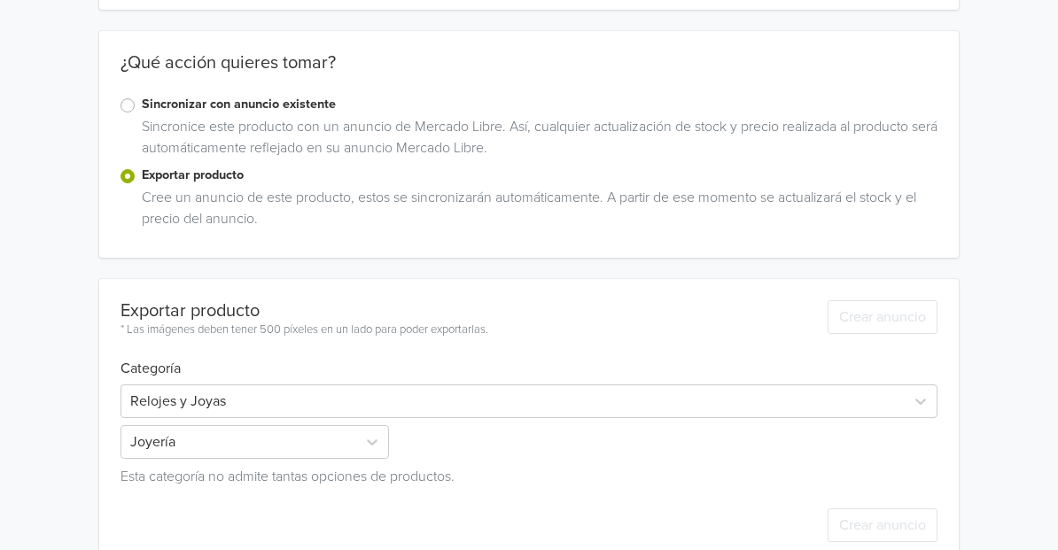
scroll to position [257, 0]
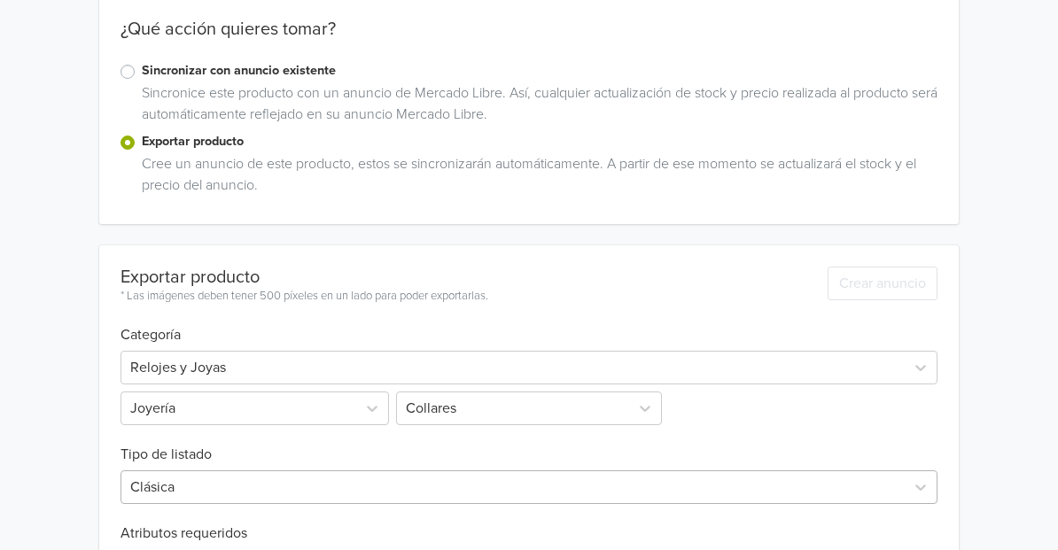
click at [359, 486] on div "Clásica" at bounding box center [529, 488] width 817 height 34
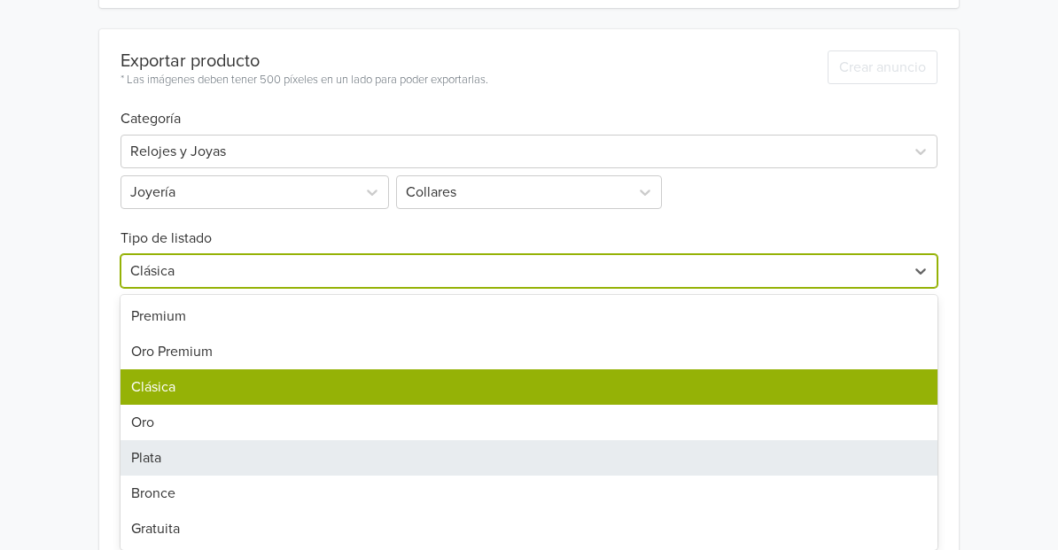
scroll to position [480, 0]
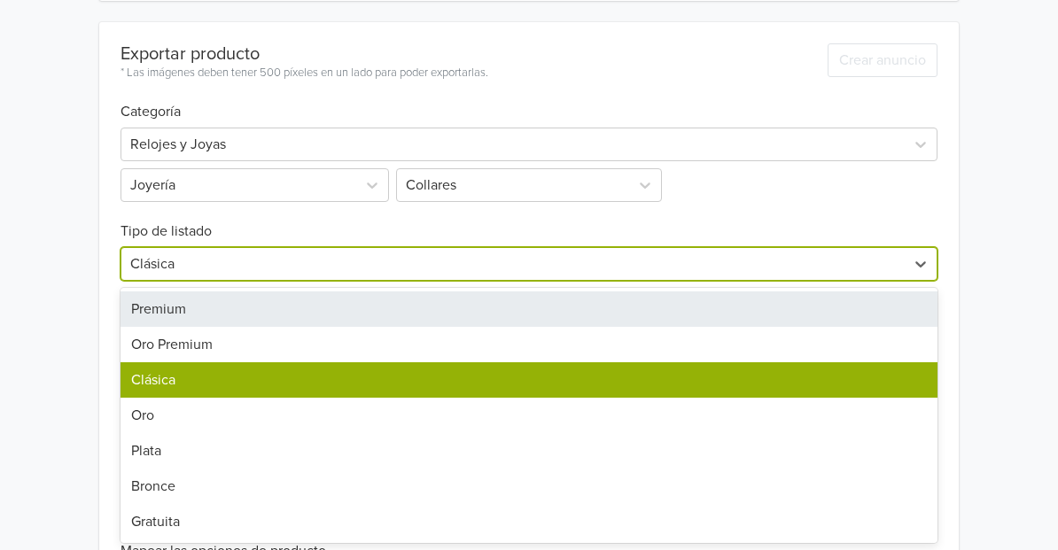
click at [227, 308] on div "Premium" at bounding box center [529, 309] width 817 height 35
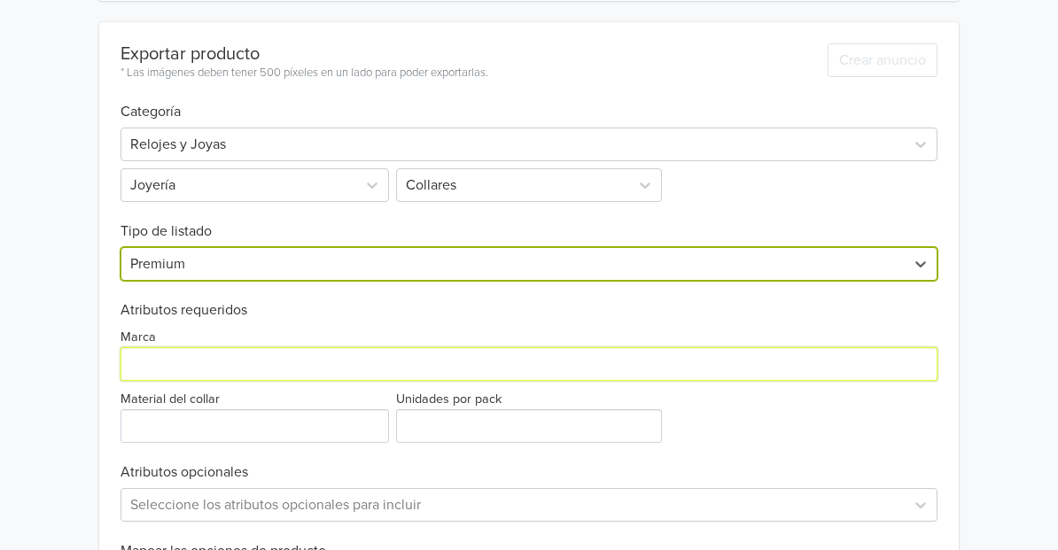
click at [227, 371] on input "Marca" at bounding box center [529, 364] width 817 height 34
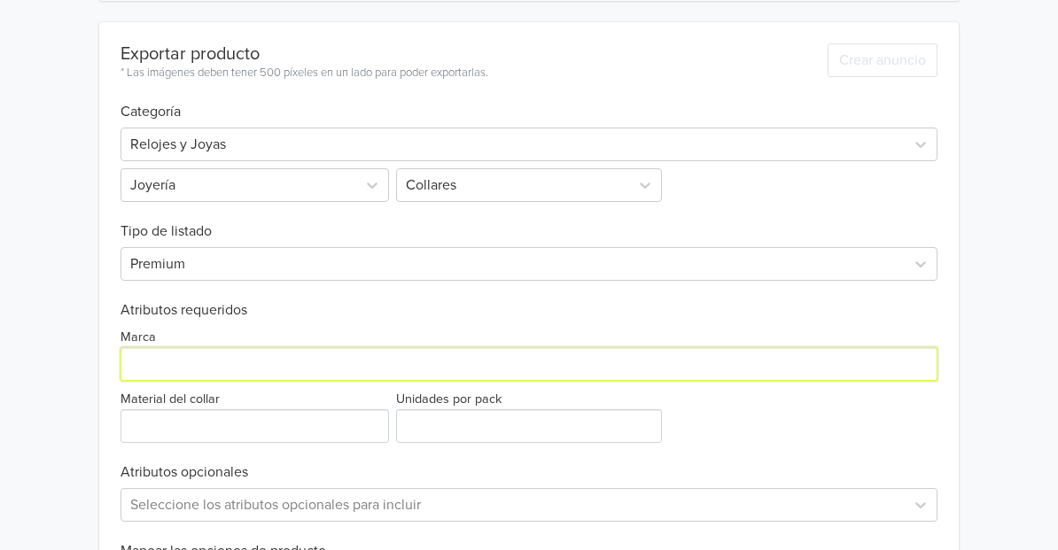
paste input "Heritage & Co."
type input "Heritage & Co."
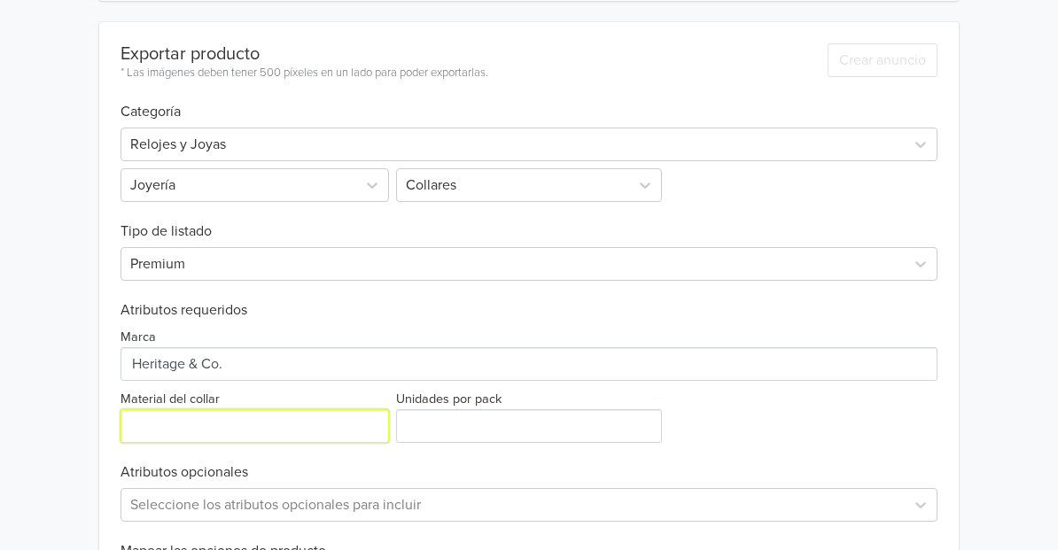
click at [227, 417] on input "Material del collar" at bounding box center [255, 426] width 269 height 34
type input "plata"
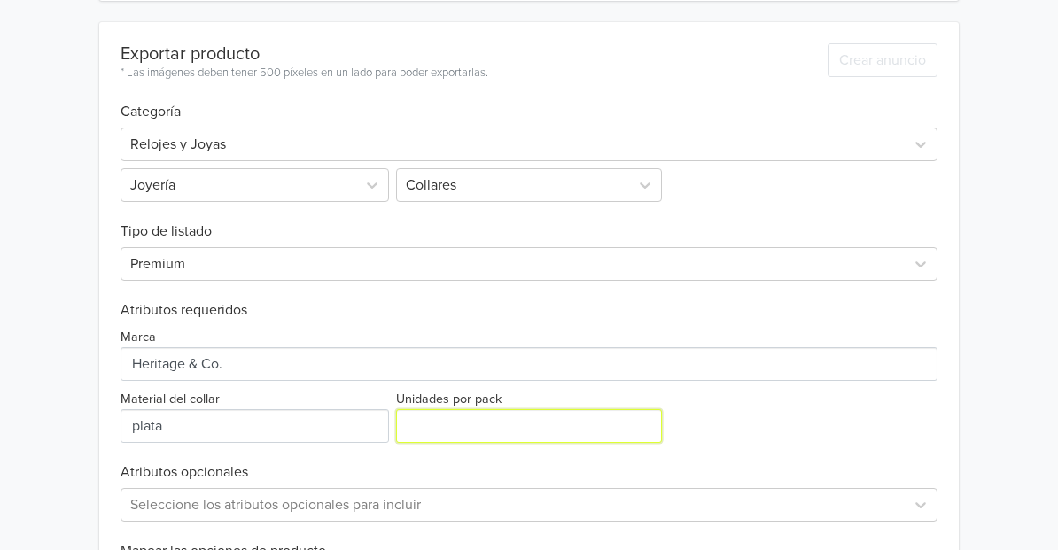
click at [429, 433] on input "Unidades por pack" at bounding box center [528, 426] width 265 height 34
type input "1"
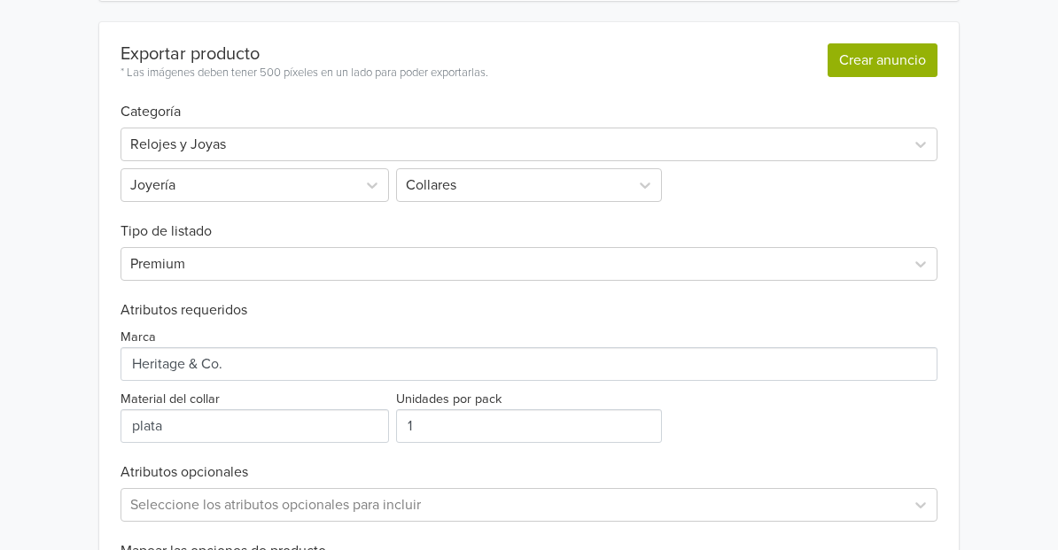
click at [881, 66] on button "Crear anuncio" at bounding box center [883, 60] width 110 height 34
